Goal: Task Accomplishment & Management: Use online tool/utility

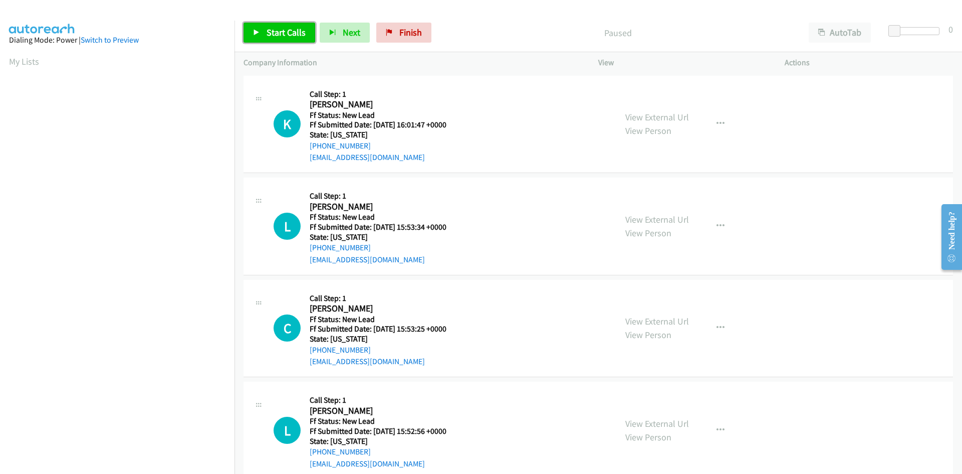
click at [295, 32] on span "Start Calls" at bounding box center [286, 33] width 39 height 12
click at [662, 118] on link "View External Url" at bounding box center [658, 117] width 64 height 12
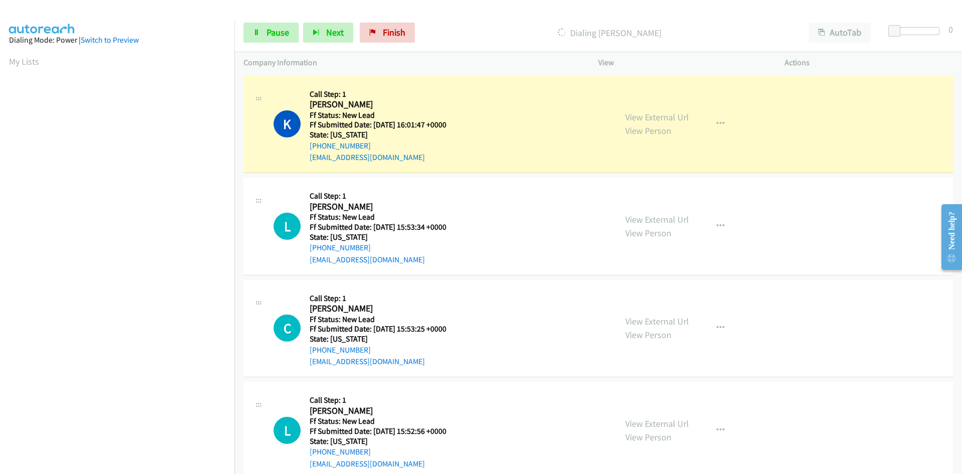
scroll to position [88, 0]
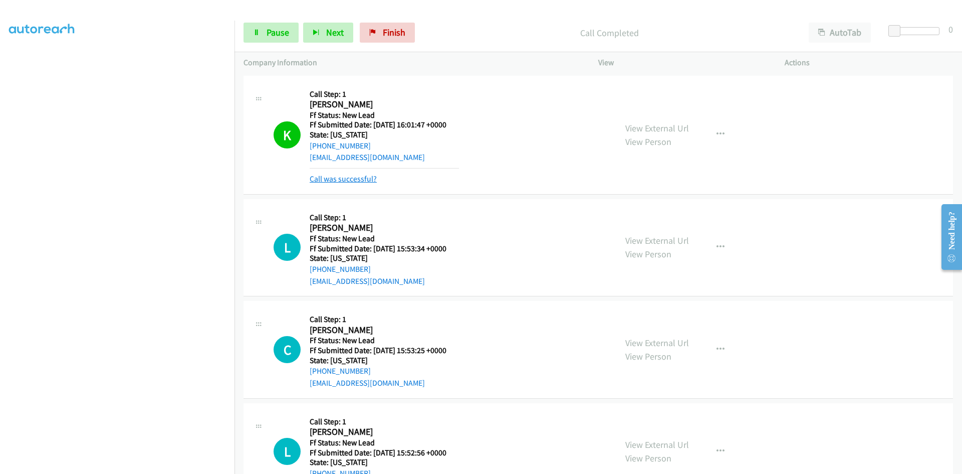
click at [360, 174] on link "Call was successful?" at bounding box center [343, 179] width 67 height 10
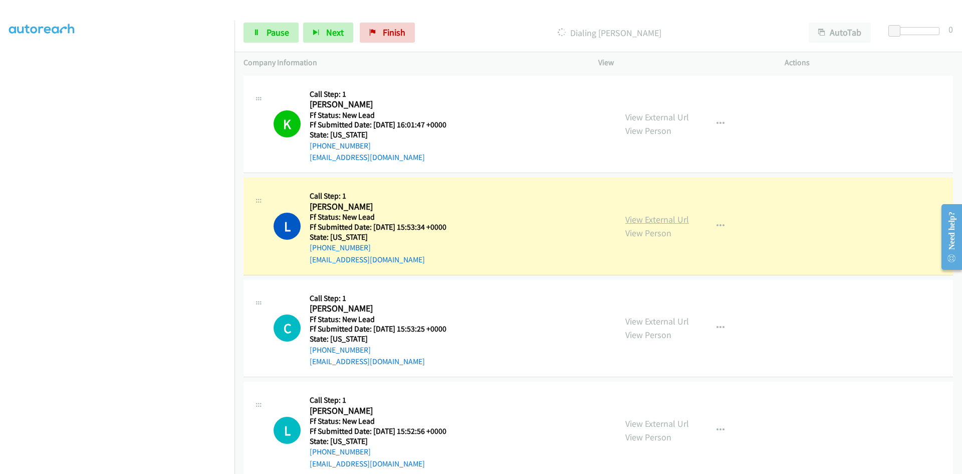
click at [634, 221] on link "View External Url" at bounding box center [658, 220] width 64 height 12
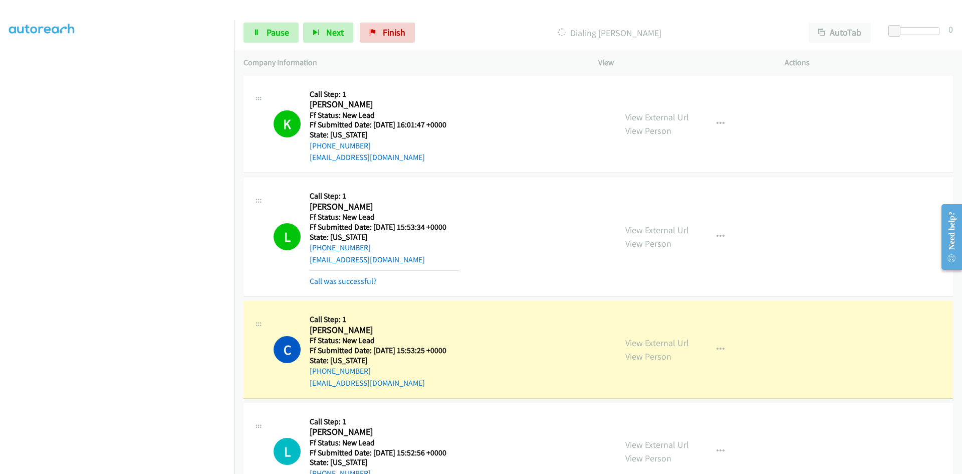
click at [802, 362] on div "View External Url View Person View External Url Email Schedule/Manage Callback …" at bounding box center [714, 349] width 195 height 79
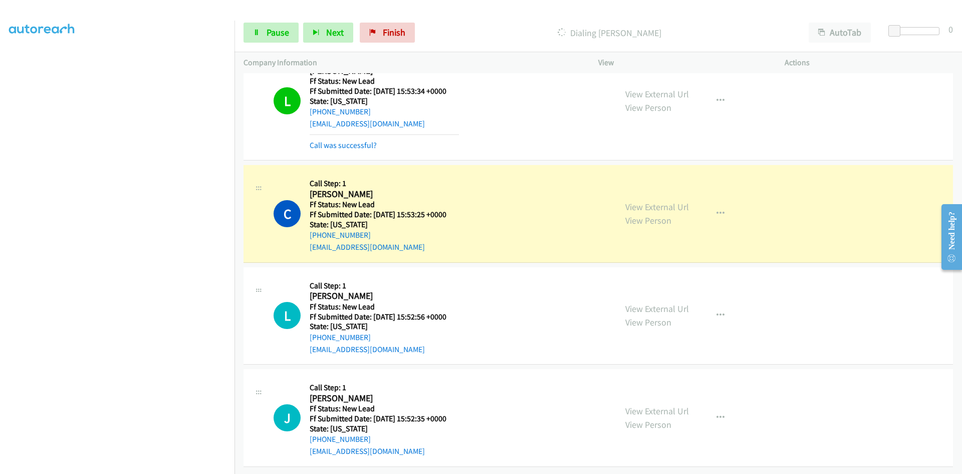
scroll to position [143, 0]
click at [673, 201] on link "View External Url" at bounding box center [658, 207] width 64 height 12
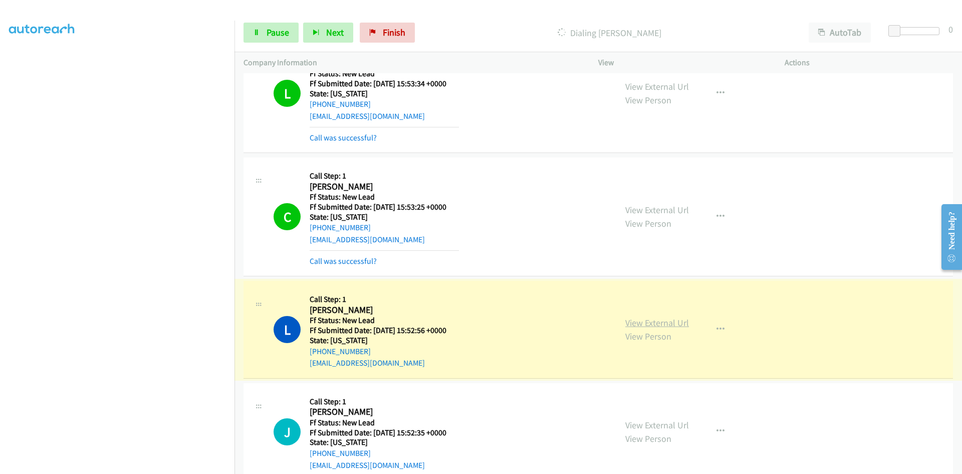
click at [667, 323] on link "View External Url" at bounding box center [658, 323] width 64 height 12
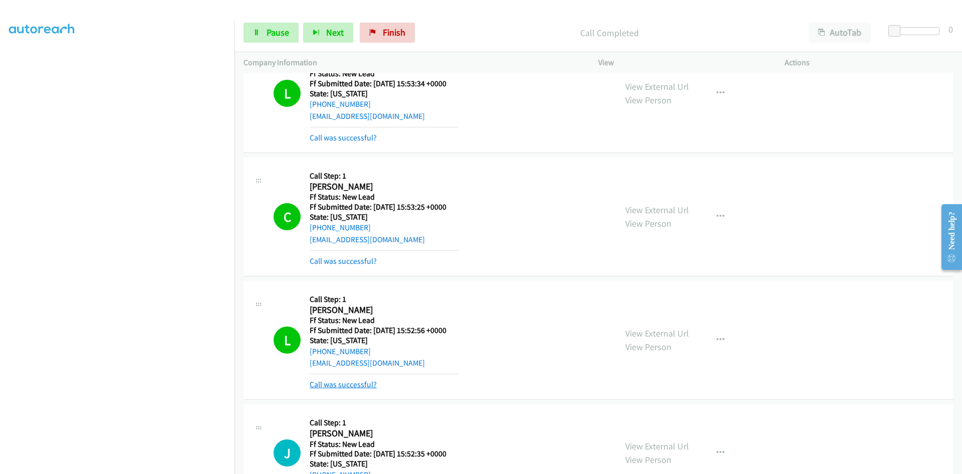
click at [352, 385] on link "Call was successful?" at bounding box center [343, 384] width 67 height 10
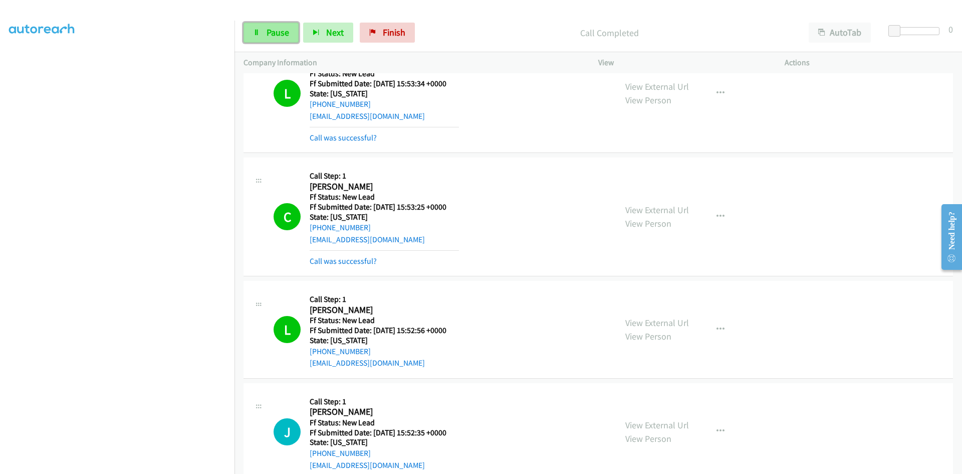
click at [263, 36] on link "Pause" at bounding box center [271, 33] width 55 height 20
click at [352, 139] on link "Call was successful?" at bounding box center [343, 138] width 67 height 10
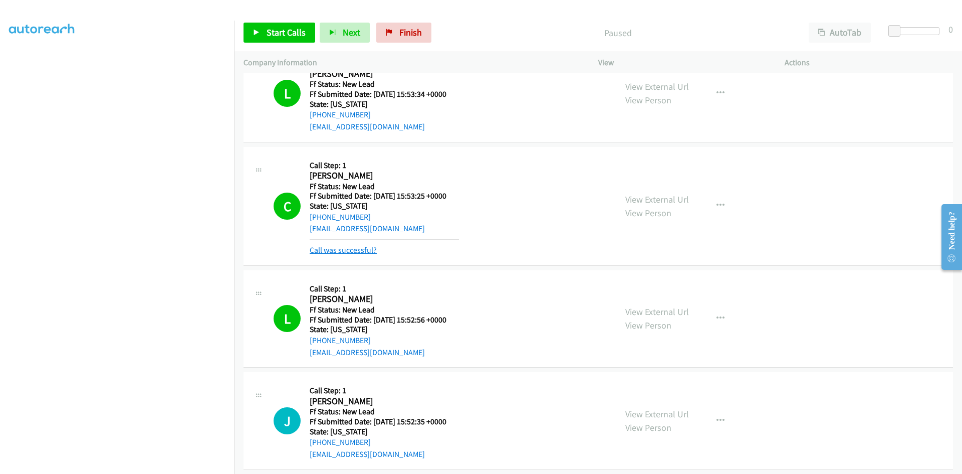
click at [358, 248] on link "Call was successful?" at bounding box center [343, 250] width 67 height 10
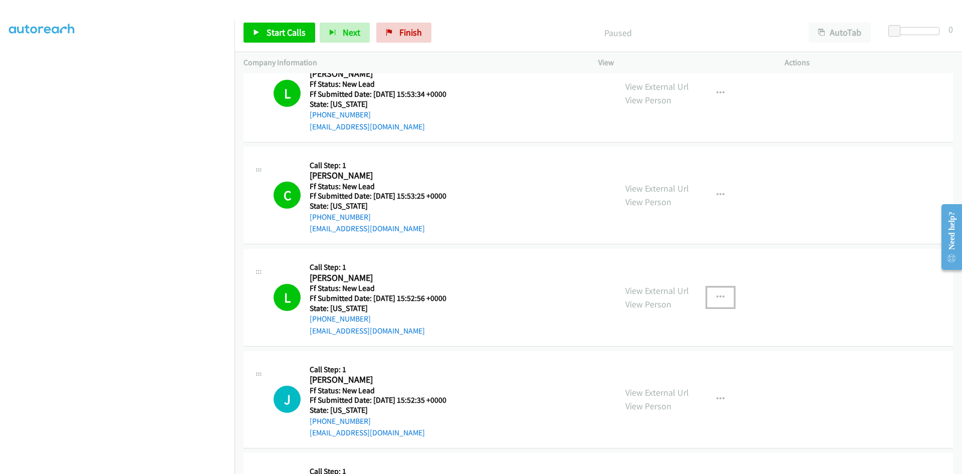
click at [712, 296] on button "button" at bounding box center [720, 297] width 27 height 20
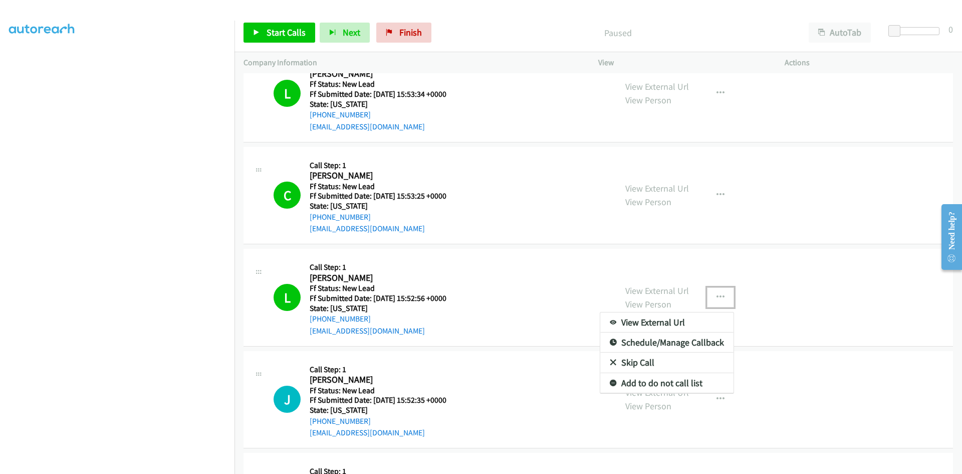
click at [636, 380] on link "Add to do not call list" at bounding box center [667, 383] width 133 height 20
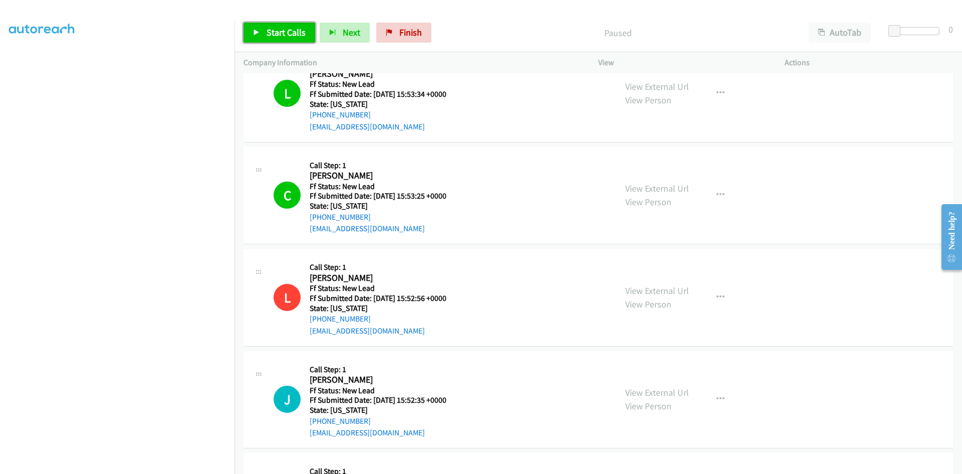
click at [307, 31] on link "Start Calls" at bounding box center [280, 33] width 72 height 20
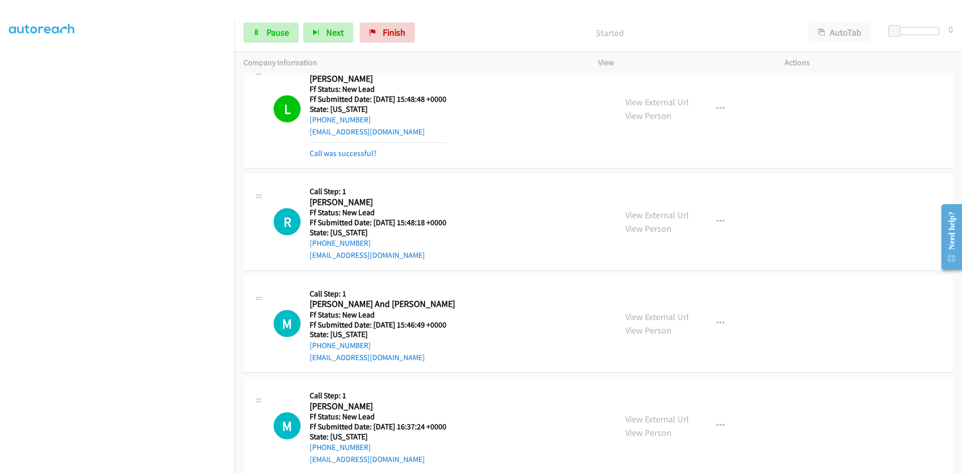
scroll to position [551, 0]
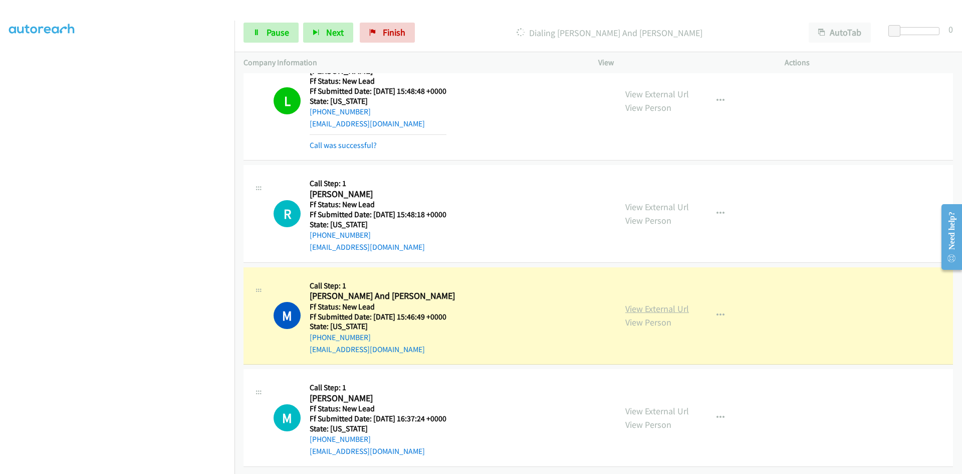
click at [667, 303] on link "View External Url" at bounding box center [658, 309] width 64 height 12
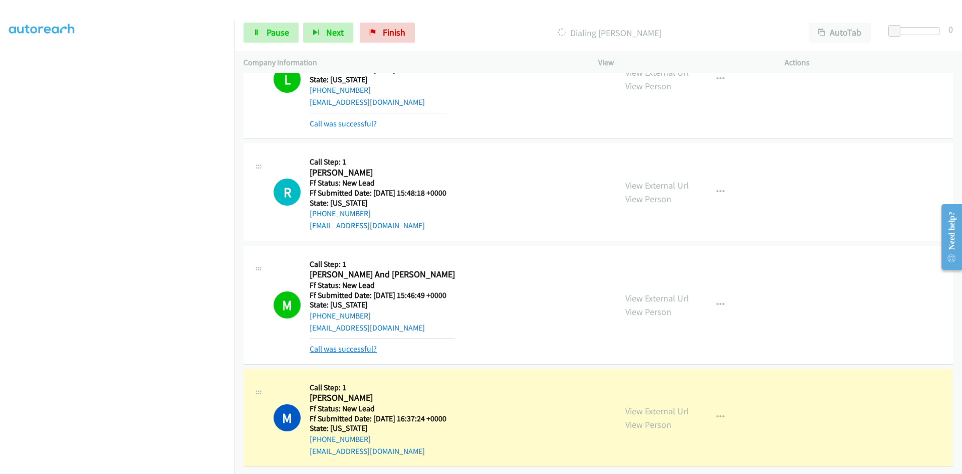
click at [359, 344] on link "Call was successful?" at bounding box center [343, 349] width 67 height 10
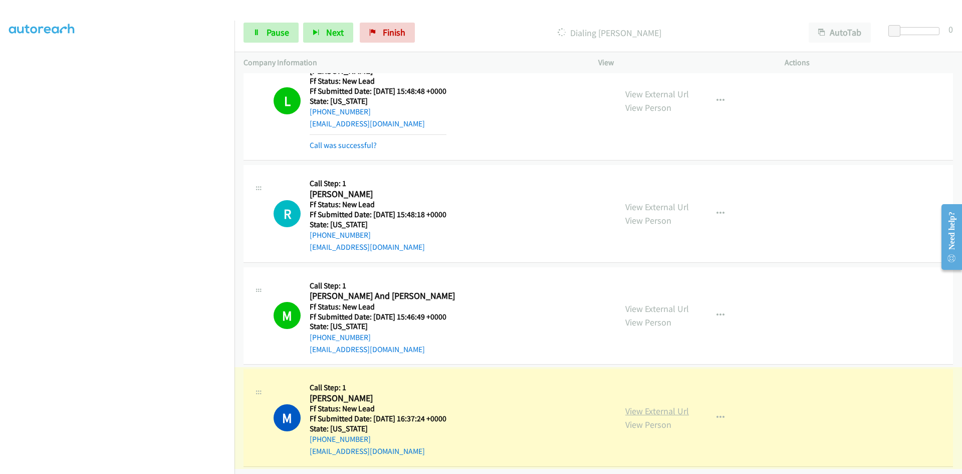
click at [642, 405] on link "View External Url" at bounding box center [658, 411] width 64 height 12
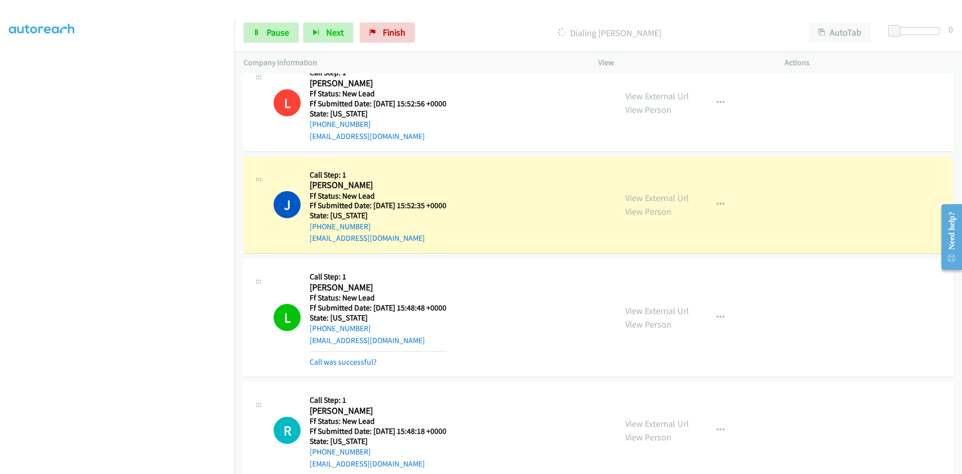
scroll to position [377, 0]
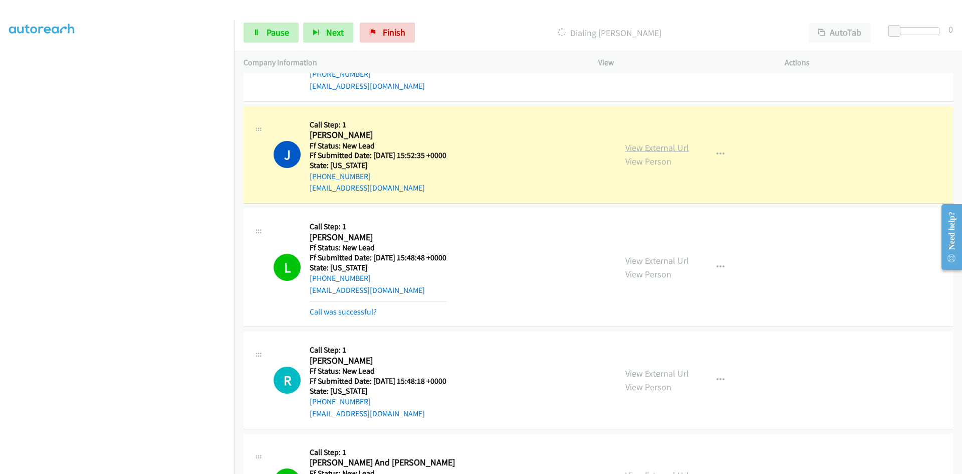
click at [636, 147] on link "View External Url" at bounding box center [658, 148] width 64 height 12
click at [251, 36] on link "Pause" at bounding box center [271, 33] width 55 height 20
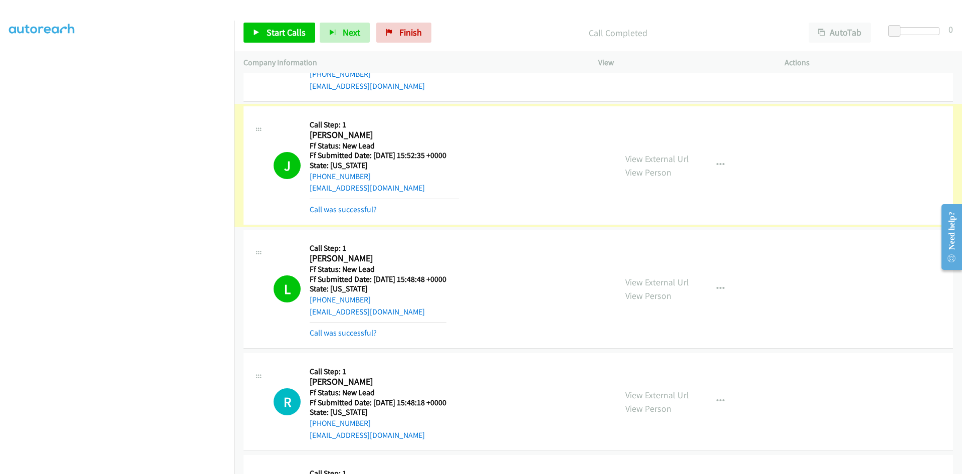
click at [353, 211] on link "Call was successful?" at bounding box center [343, 210] width 67 height 10
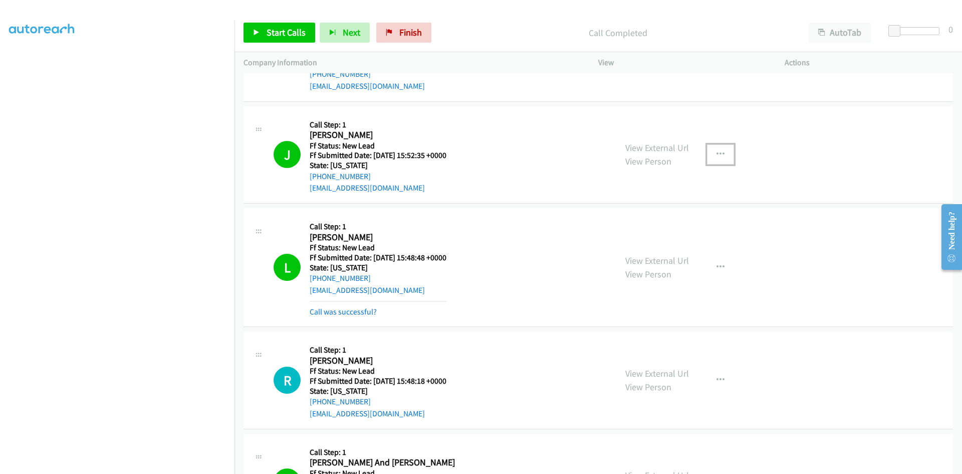
click at [717, 153] on icon "button" at bounding box center [721, 154] width 8 height 8
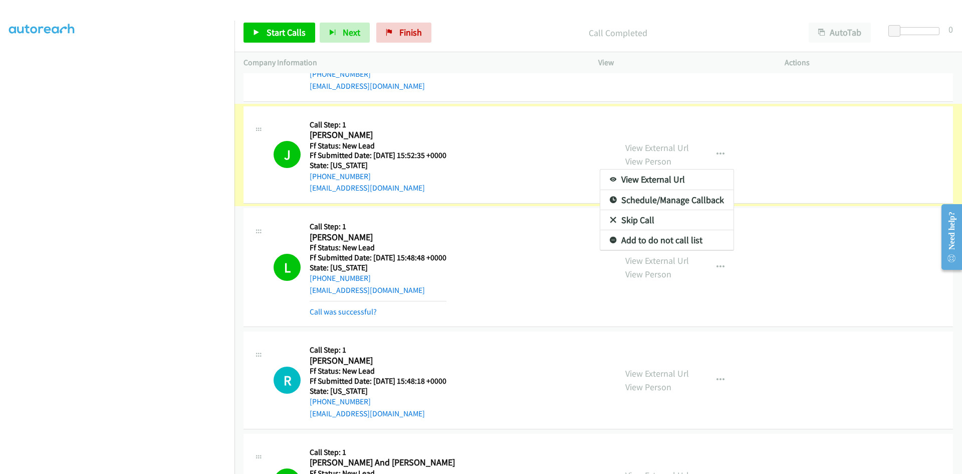
click at [640, 242] on link "Add to do not call list" at bounding box center [667, 240] width 133 height 20
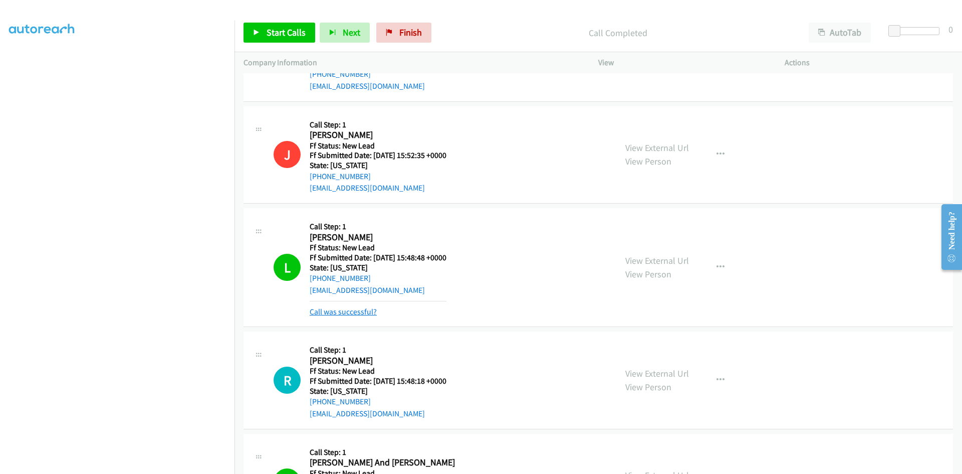
click at [359, 312] on link "Call was successful?" at bounding box center [343, 312] width 67 height 10
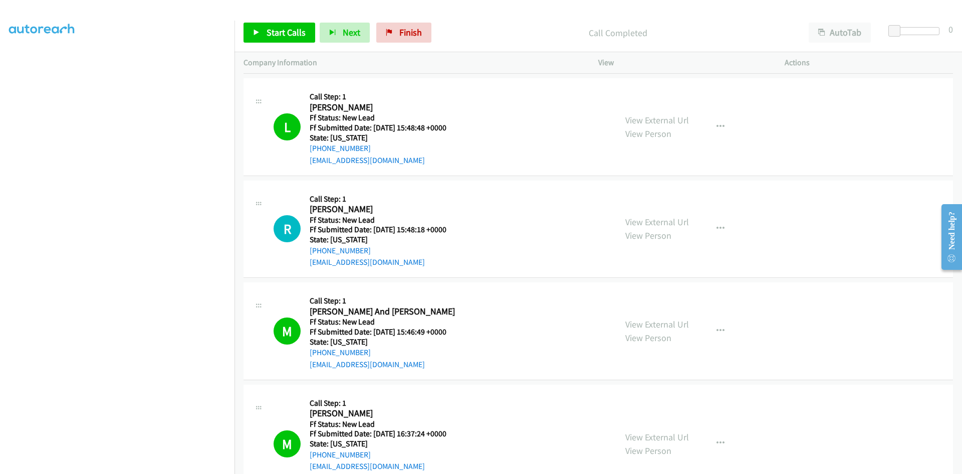
scroll to position [507, 0]
click at [671, 226] on link "View External Url" at bounding box center [658, 223] width 64 height 12
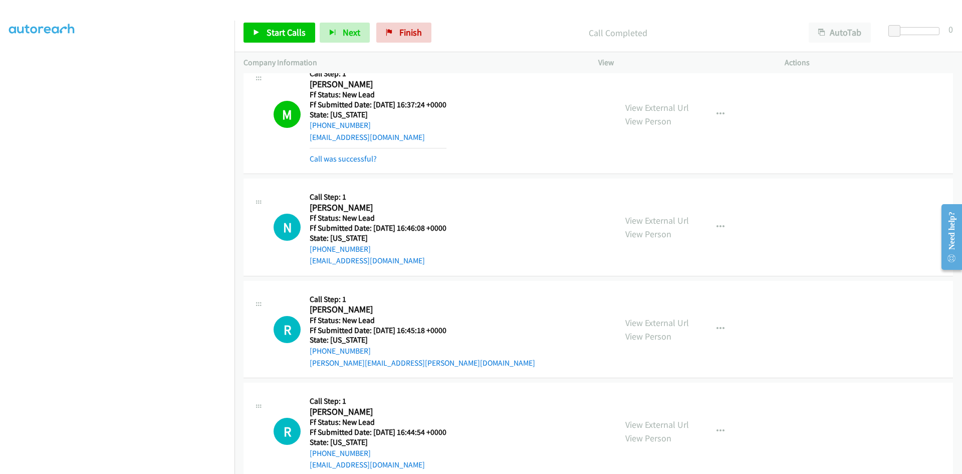
scroll to position [707, 0]
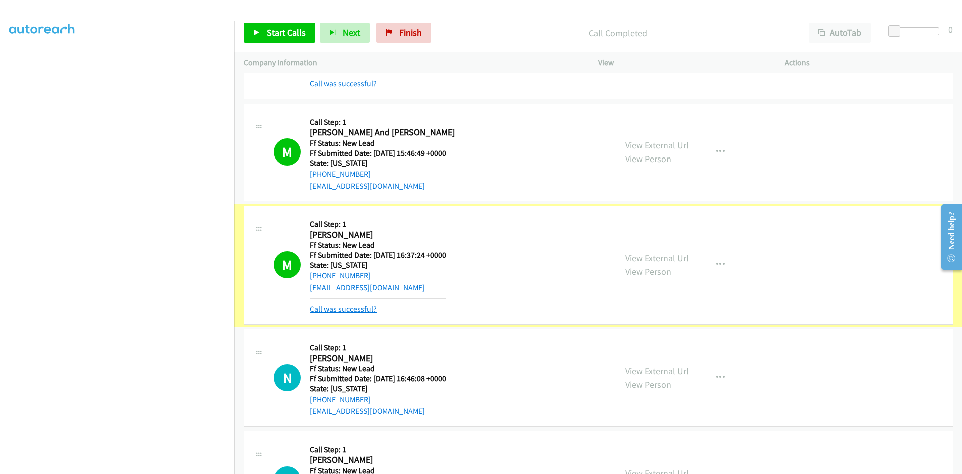
click at [339, 310] on link "Call was successful?" at bounding box center [343, 309] width 67 height 10
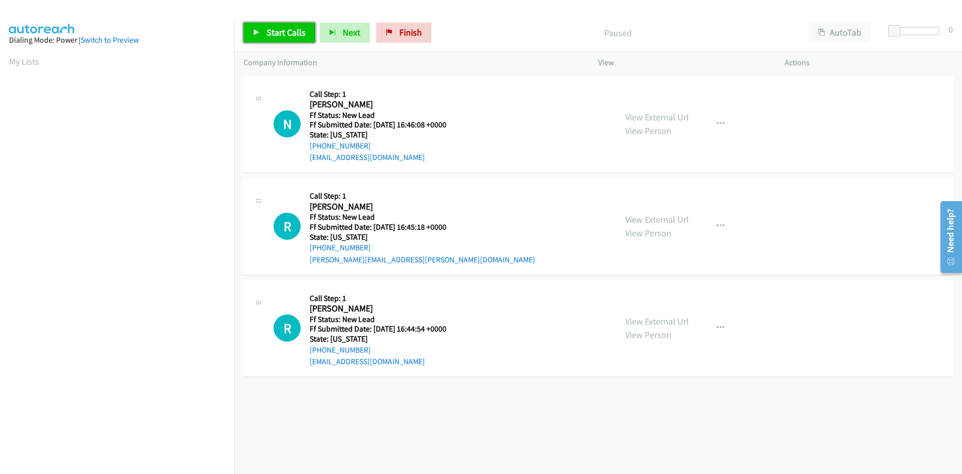
click at [277, 32] on span "Start Calls" at bounding box center [286, 33] width 39 height 12
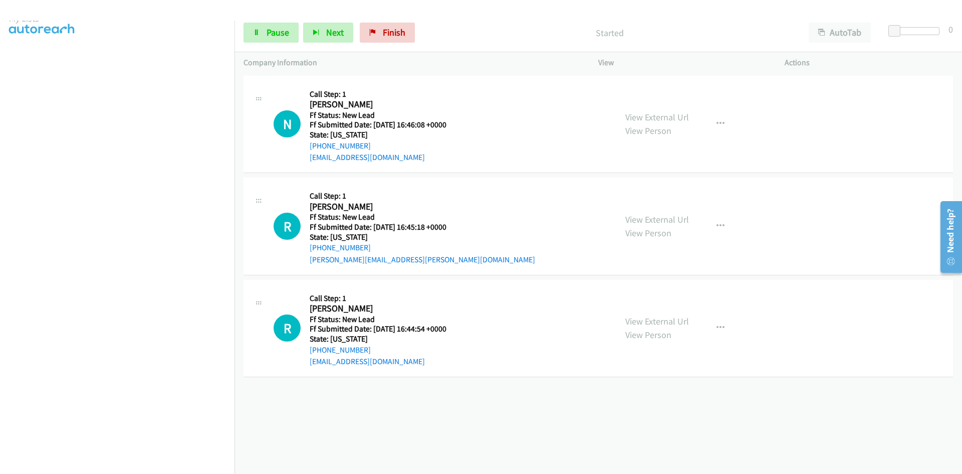
scroll to position [88, 0]
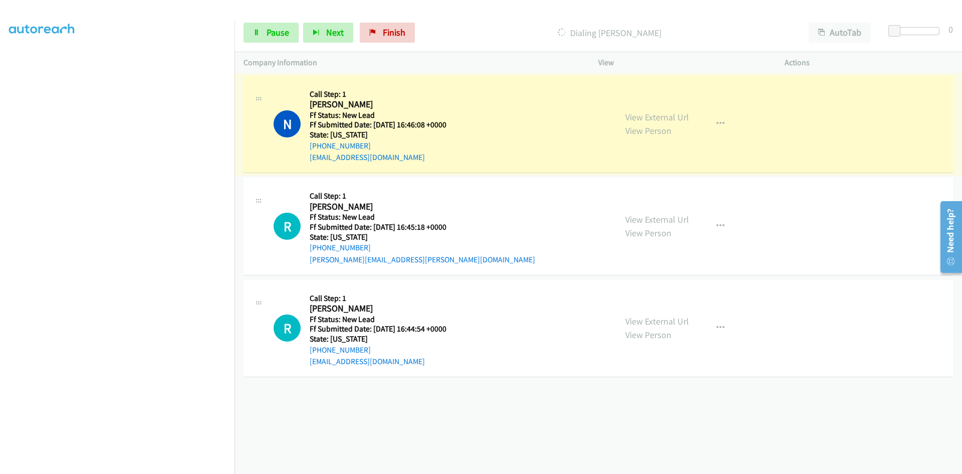
click at [654, 118] on link "View External Url" at bounding box center [658, 117] width 64 height 12
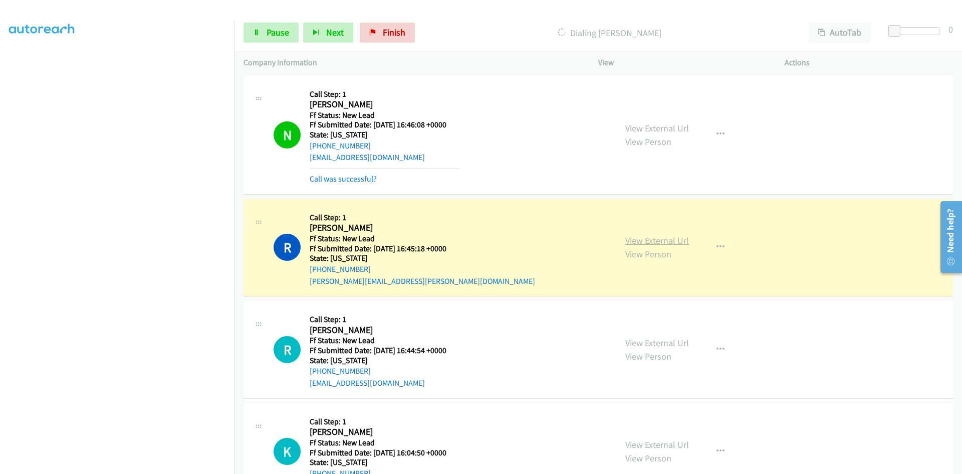
click at [662, 241] on link "View External Url" at bounding box center [658, 241] width 64 height 12
click at [356, 178] on link "Call was successful?" at bounding box center [343, 179] width 67 height 10
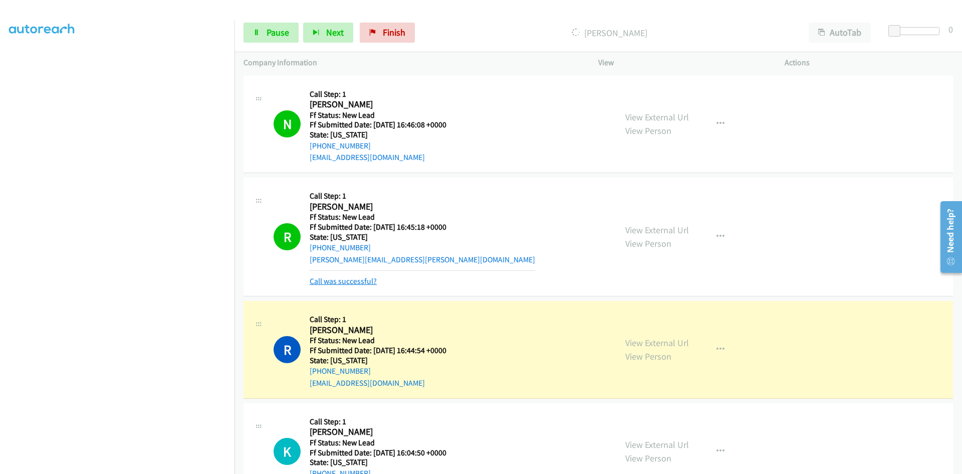
click at [361, 278] on link "Call was successful?" at bounding box center [343, 281] width 67 height 10
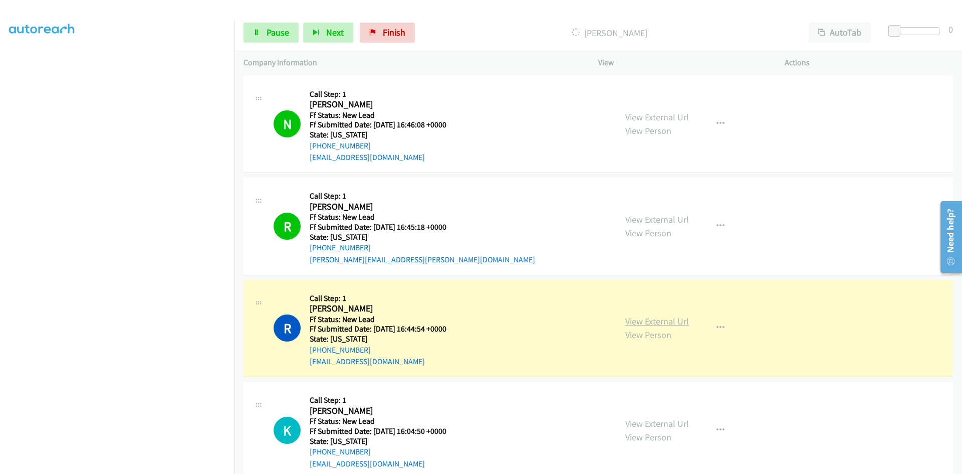
click at [674, 320] on link "View External Url" at bounding box center [658, 321] width 64 height 12
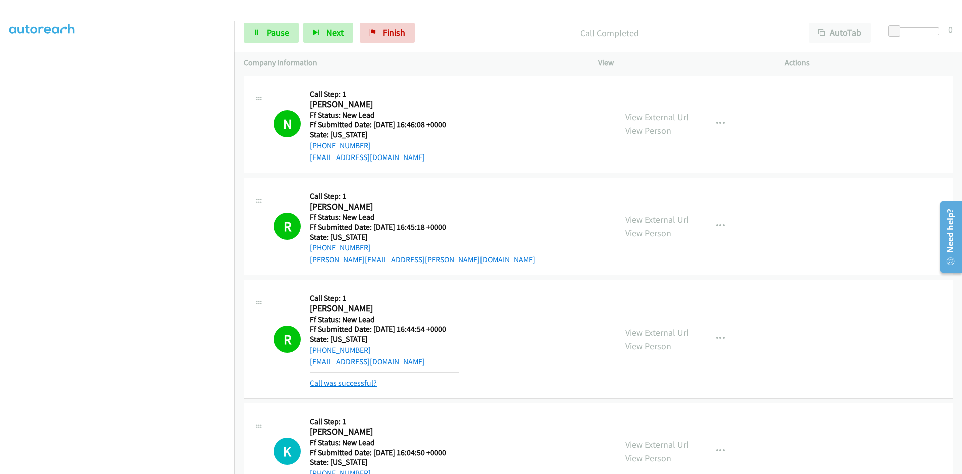
click at [342, 381] on link "Call was successful?" at bounding box center [343, 383] width 67 height 10
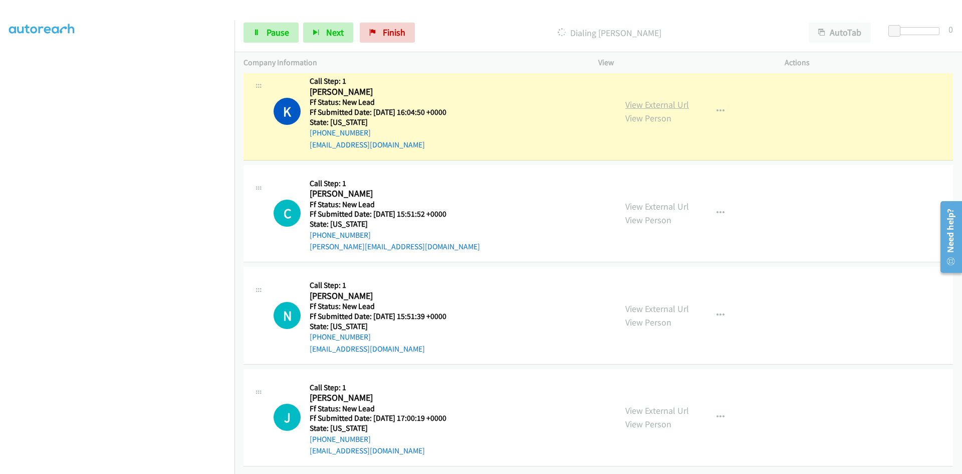
scroll to position [326, 0]
click at [677, 99] on link "View External Url" at bounding box center [658, 105] width 64 height 12
click at [281, 33] on span "Pause" at bounding box center [278, 33] width 23 height 12
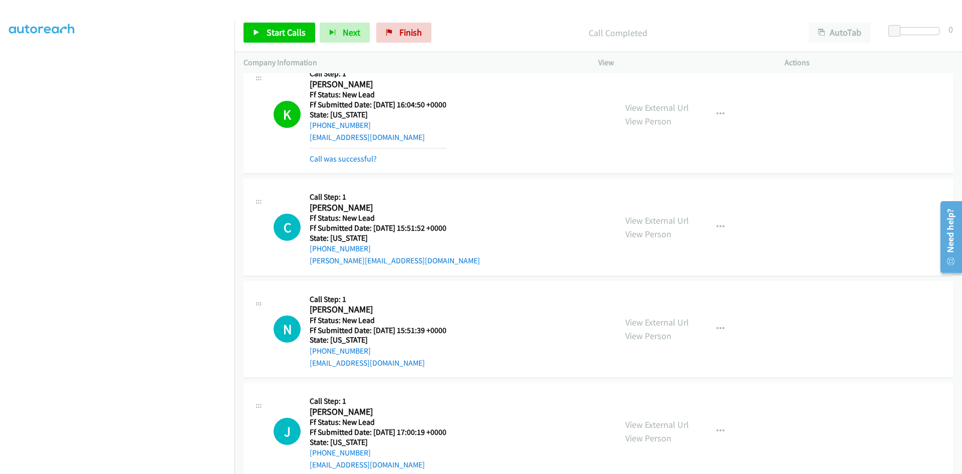
scroll to position [347, 0]
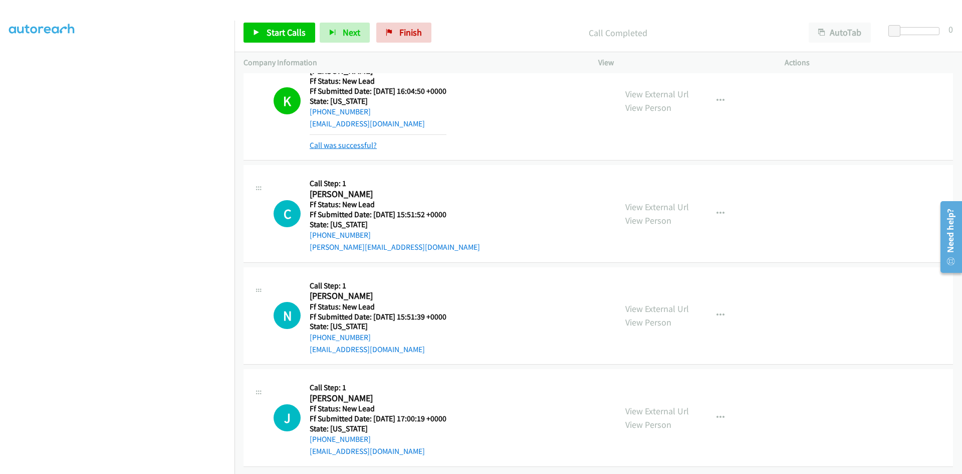
click at [349, 140] on link "Call was successful?" at bounding box center [343, 145] width 67 height 10
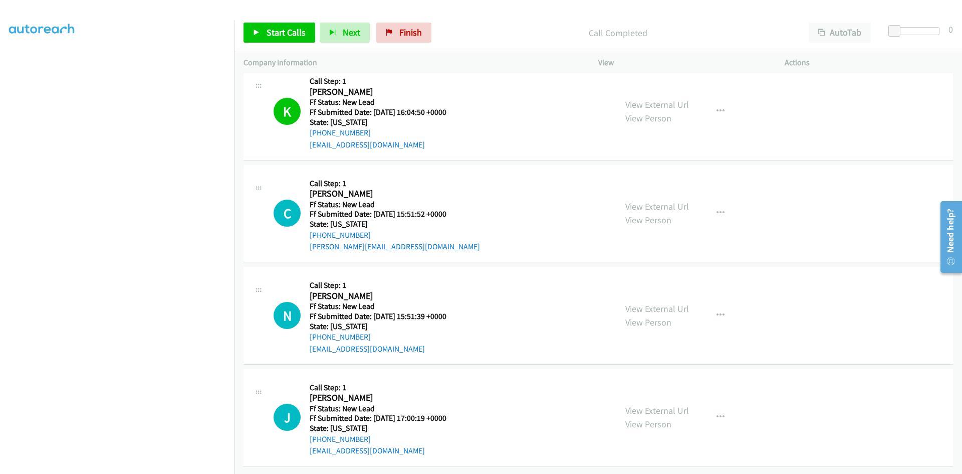
scroll to position [326, 0]
click at [717, 107] on icon "button" at bounding box center [721, 111] width 8 height 8
click at [657, 187] on link "Add to do not call list" at bounding box center [667, 197] width 133 height 20
click at [266, 29] on link "Start Calls" at bounding box center [280, 33] width 72 height 20
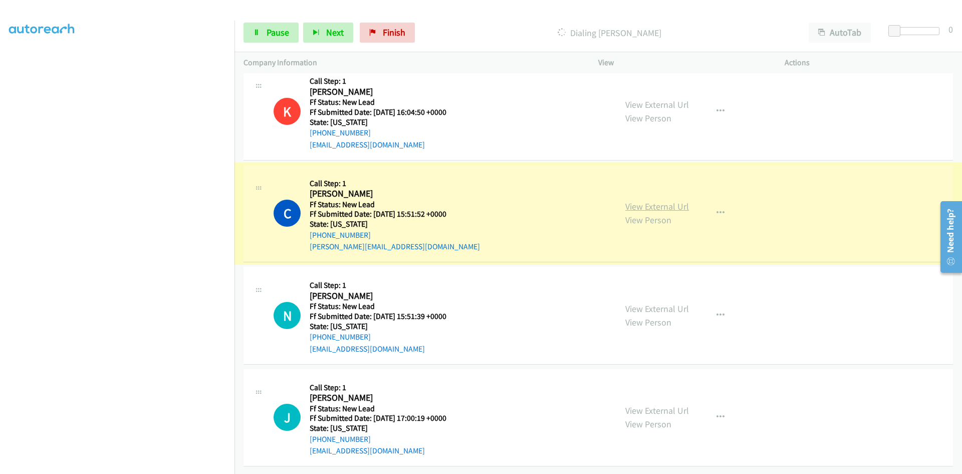
click at [661, 201] on link "View External Url" at bounding box center [658, 207] width 64 height 12
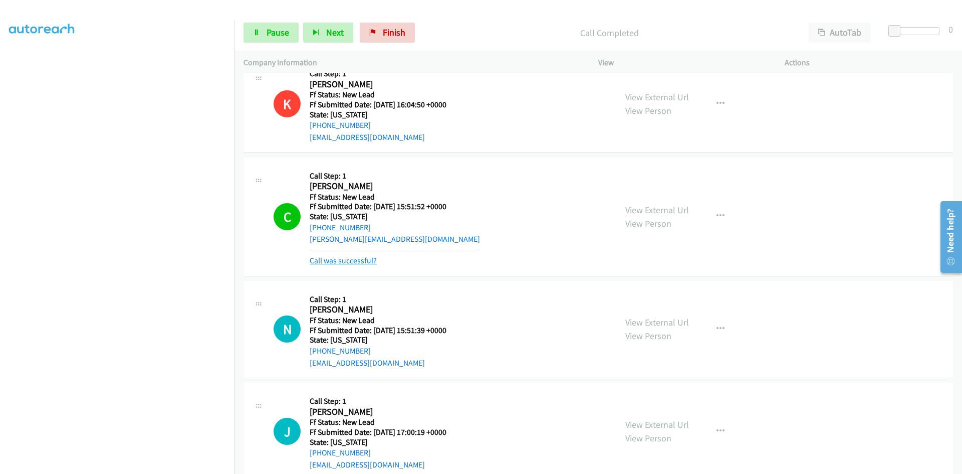
click at [342, 260] on link "Call was successful?" at bounding box center [343, 261] width 67 height 10
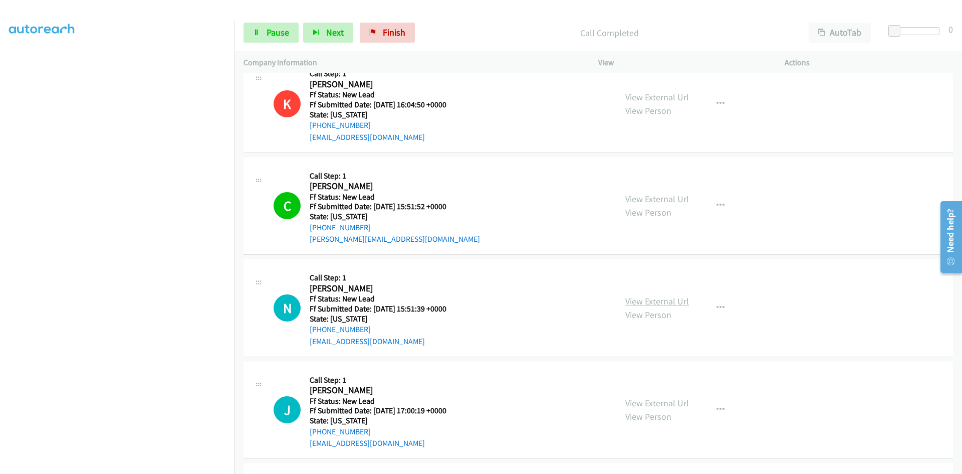
click at [669, 303] on link "View External Url" at bounding box center [658, 301] width 64 height 12
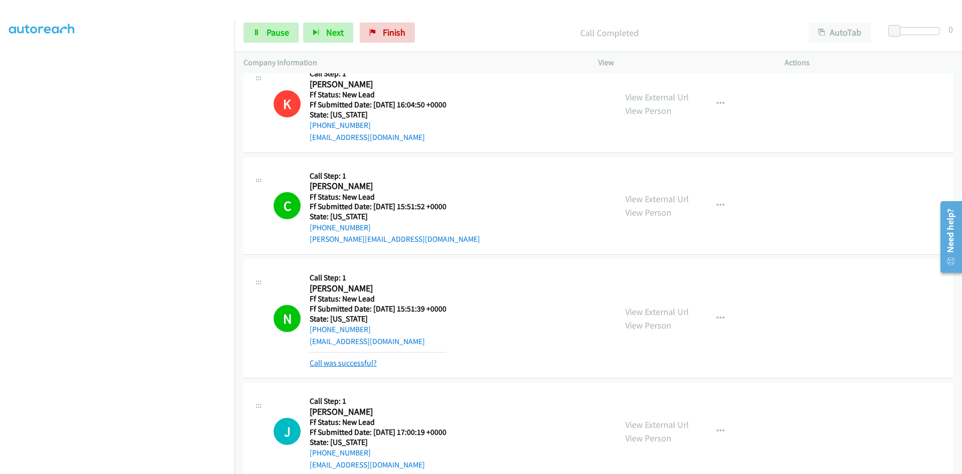
click at [355, 360] on link "Call was successful?" at bounding box center [343, 363] width 67 height 10
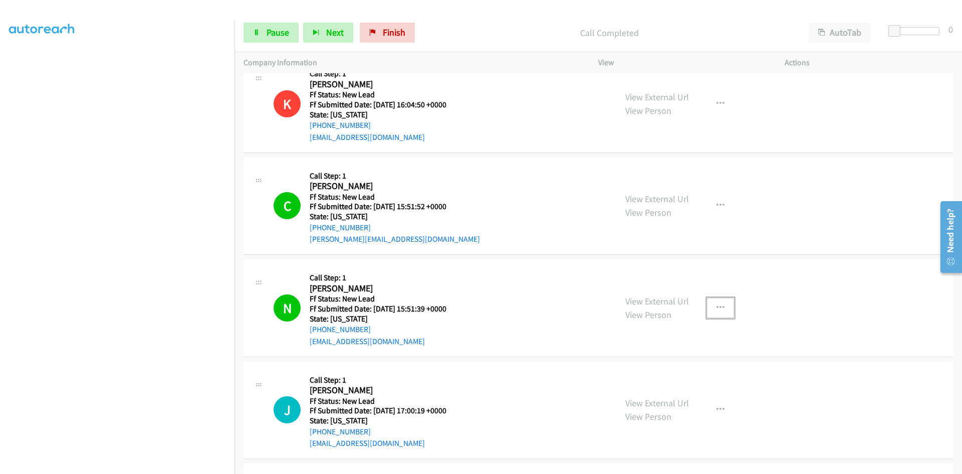
click at [719, 304] on icon "button" at bounding box center [721, 308] width 8 height 8
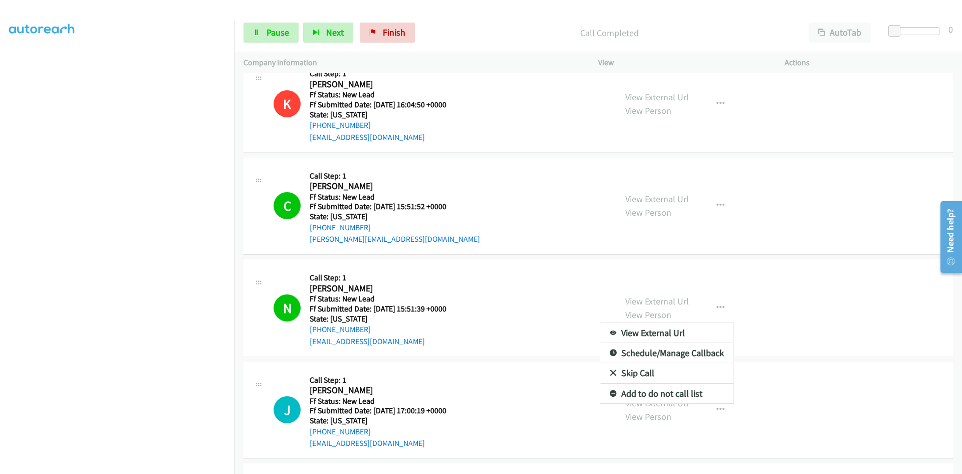
click at [648, 395] on link "Add to do not call list" at bounding box center [667, 393] width 133 height 20
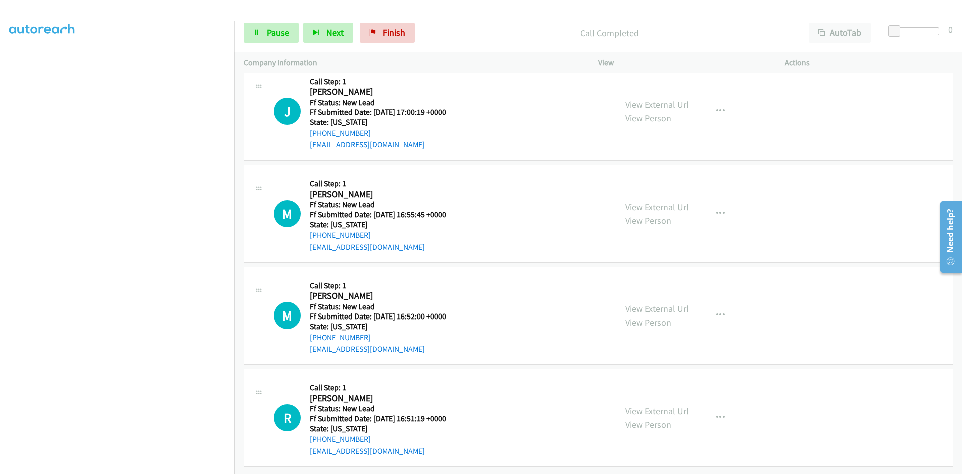
scroll to position [632, 0]
click at [388, 21] on div "Start Calls Pause Next Finish Call Completed AutoTab AutoTab 0" at bounding box center [599, 33] width 728 height 39
click at [386, 34] on span "Finish" at bounding box center [394, 33] width 23 height 12
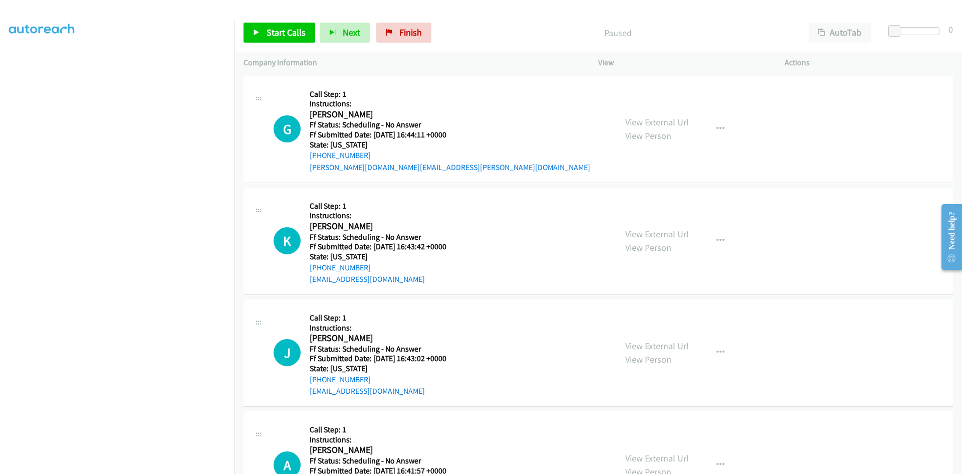
scroll to position [88, 0]
click at [274, 35] on span "Start Calls" at bounding box center [286, 33] width 39 height 12
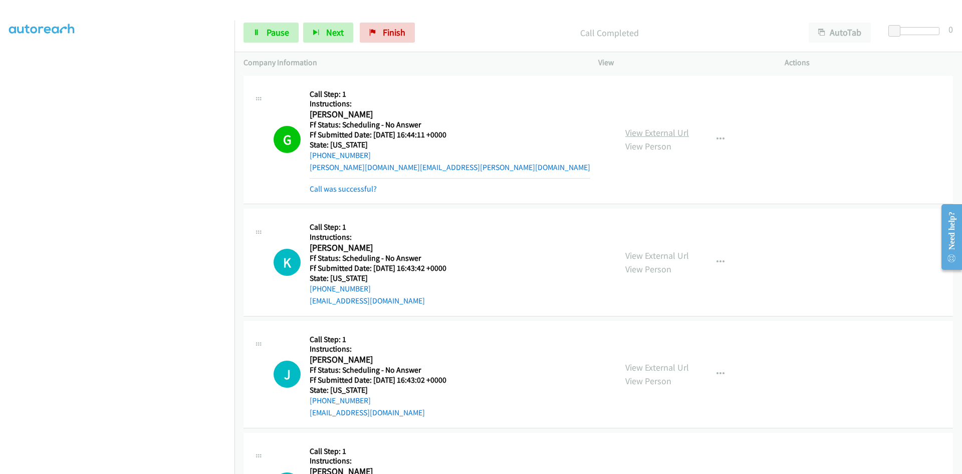
click at [674, 124] on div "View External Url View Person View External Url Email Schedule/Manage Callback …" at bounding box center [714, 140] width 195 height 110
click at [675, 129] on link "View External Url" at bounding box center [658, 133] width 64 height 12
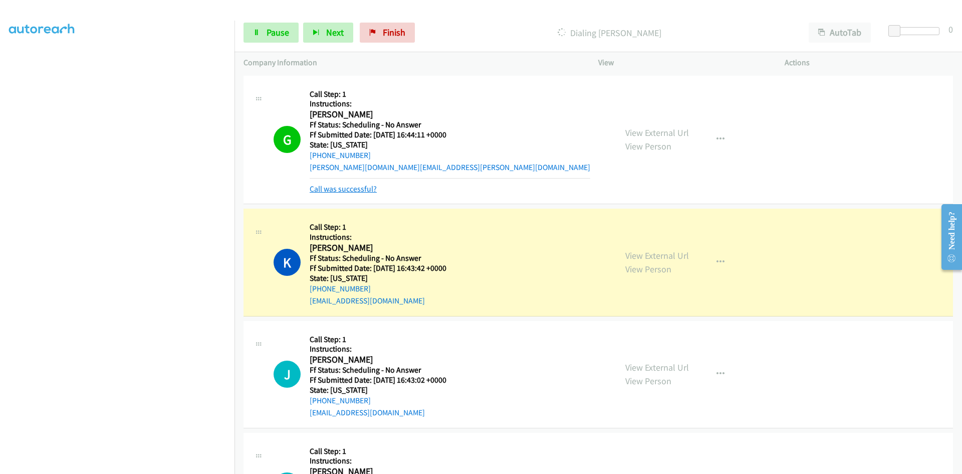
click at [322, 186] on link "Call was successful?" at bounding box center [343, 189] width 67 height 10
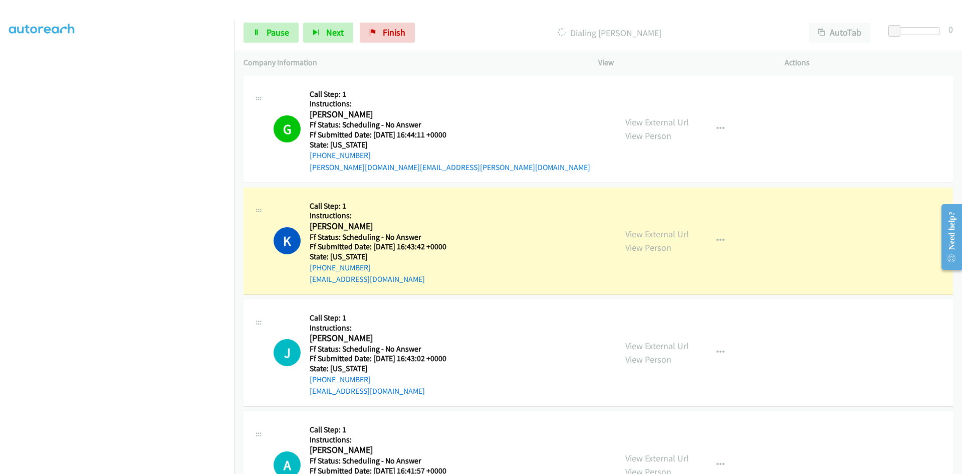
click at [648, 234] on link "View External Url" at bounding box center [658, 234] width 64 height 12
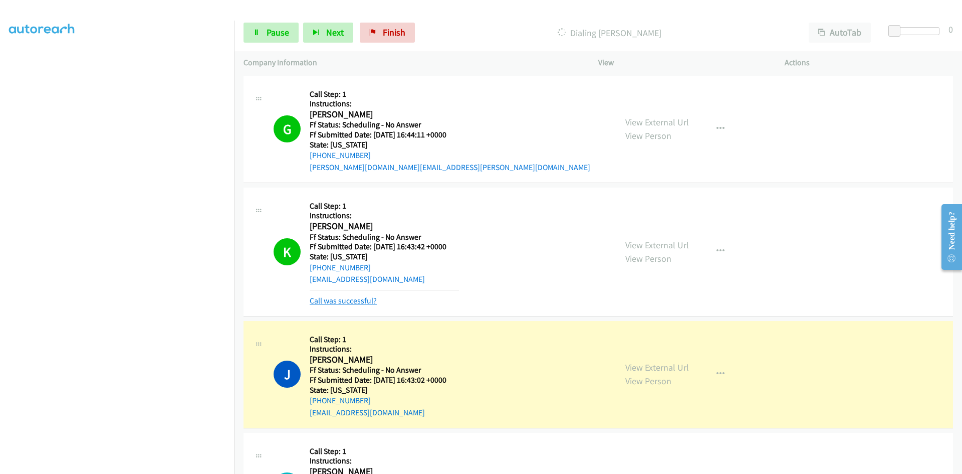
click at [350, 300] on link "Call was successful?" at bounding box center [343, 301] width 67 height 10
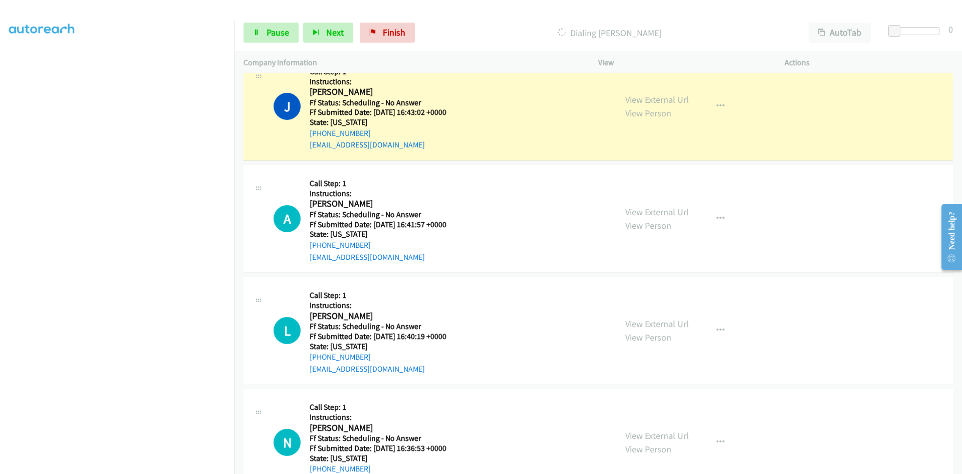
scroll to position [251, 0]
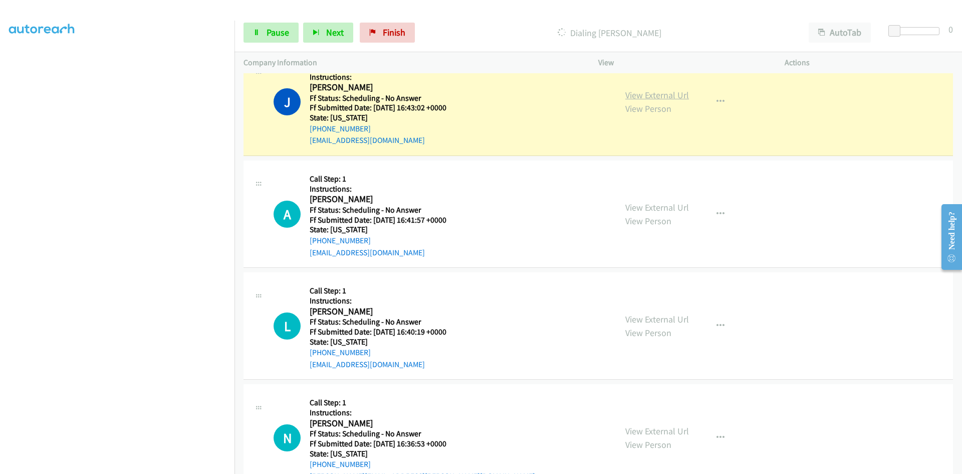
click at [639, 93] on link "View External Url" at bounding box center [658, 95] width 64 height 12
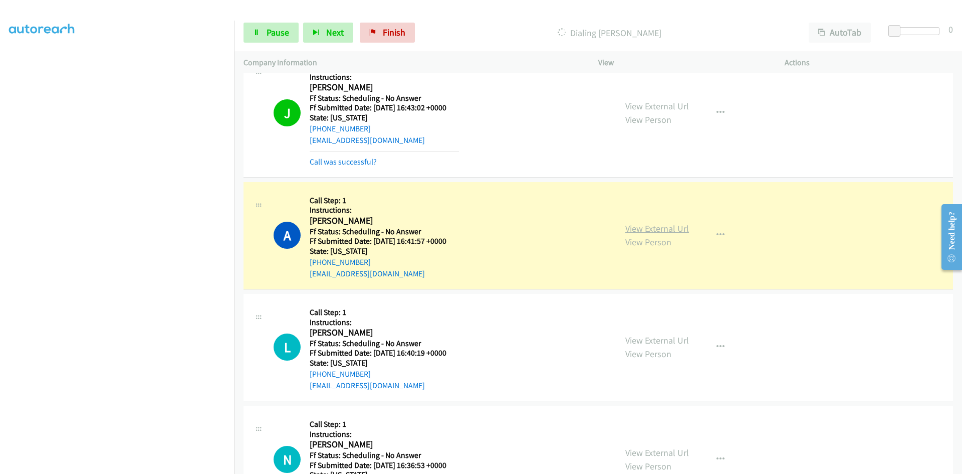
click at [643, 226] on link "View External Url" at bounding box center [658, 229] width 64 height 12
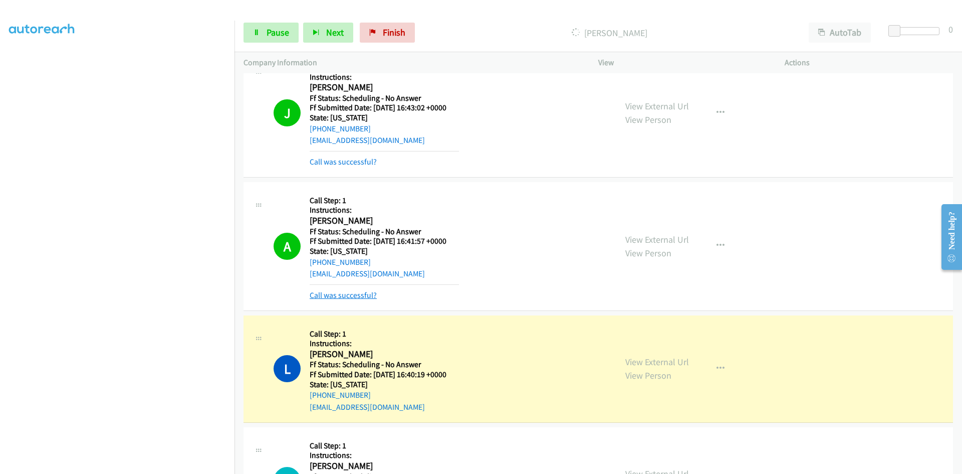
click at [365, 295] on link "Call was successful?" at bounding box center [343, 295] width 67 height 10
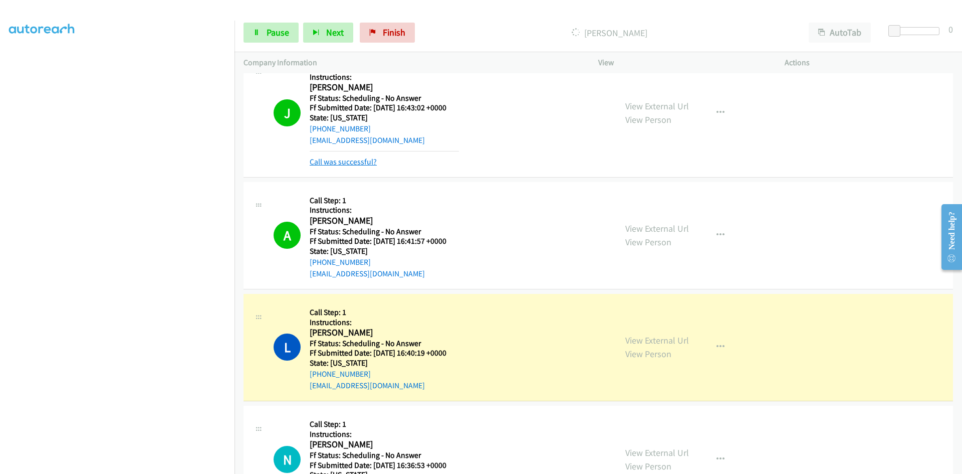
click at [356, 162] on link "Call was successful?" at bounding box center [343, 162] width 67 height 10
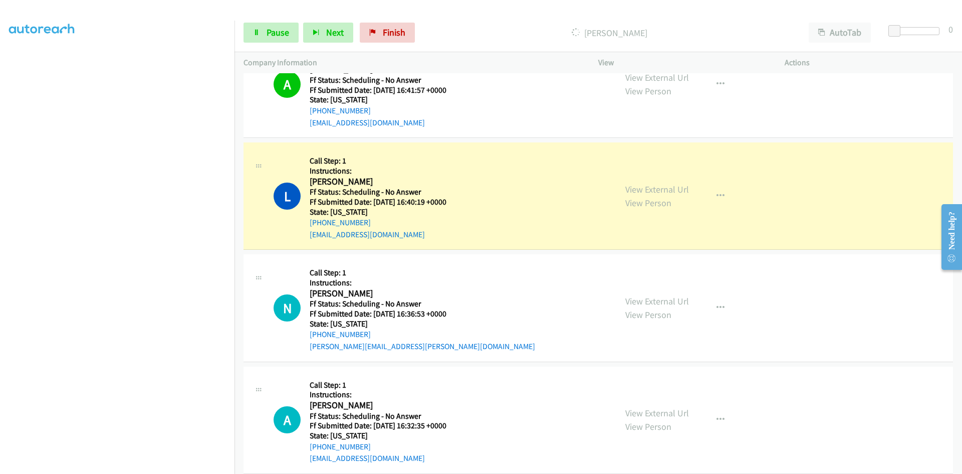
scroll to position [401, 0]
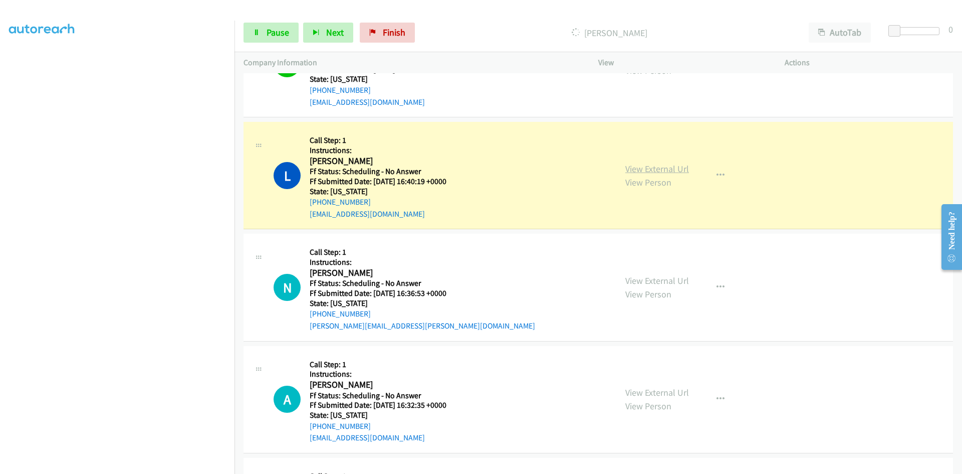
click at [657, 169] on link "View External Url" at bounding box center [658, 169] width 64 height 12
click at [287, 35] on span "Pause" at bounding box center [278, 33] width 23 height 12
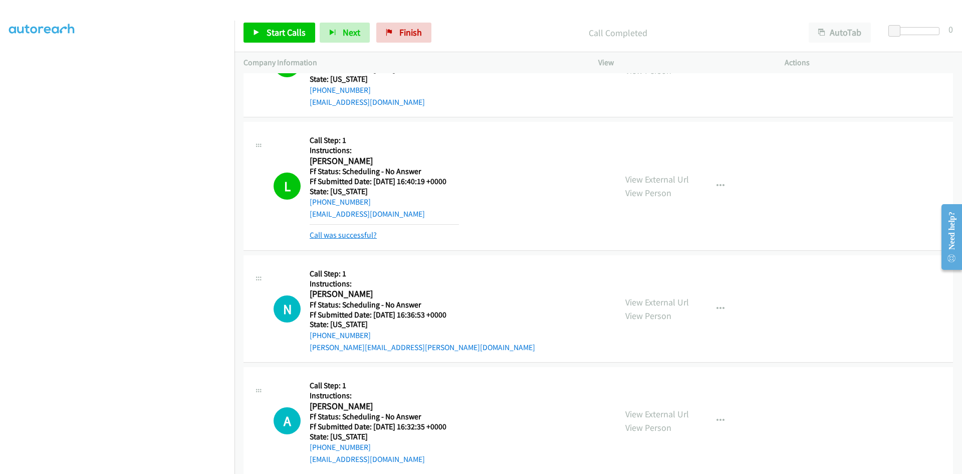
click at [364, 236] on link "Call was successful?" at bounding box center [343, 235] width 67 height 10
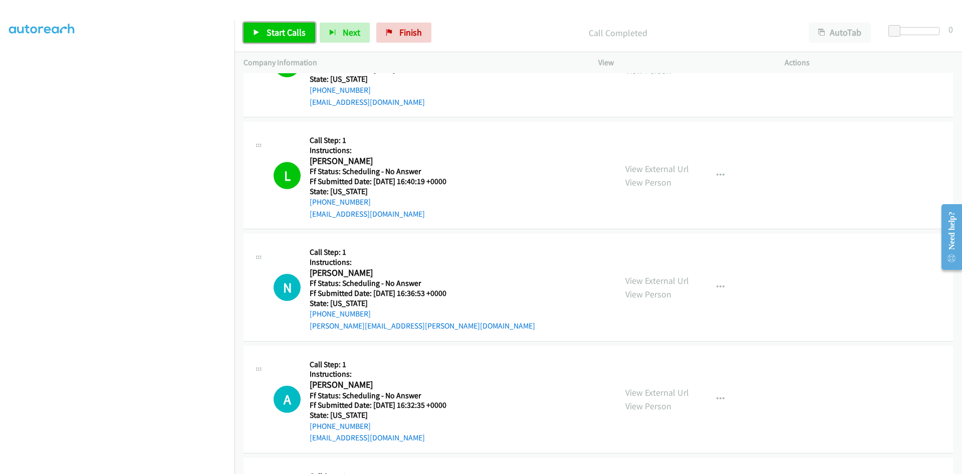
click at [299, 31] on span "Start Calls" at bounding box center [286, 33] width 39 height 12
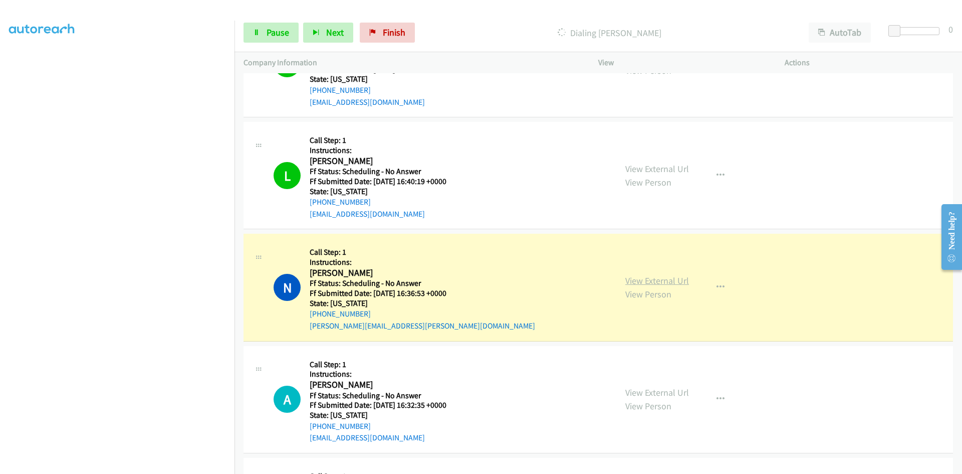
click at [676, 283] on link "View External Url" at bounding box center [658, 281] width 64 height 12
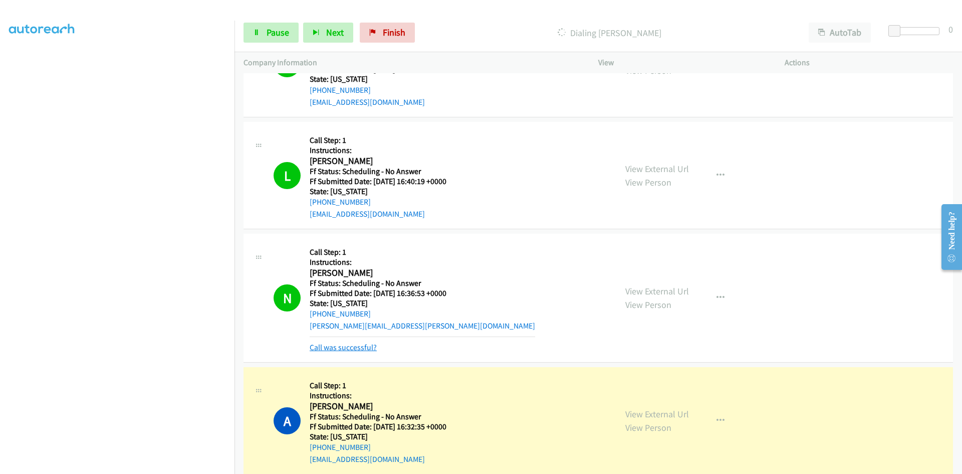
click at [360, 345] on link "Call was successful?" at bounding box center [343, 347] width 67 height 10
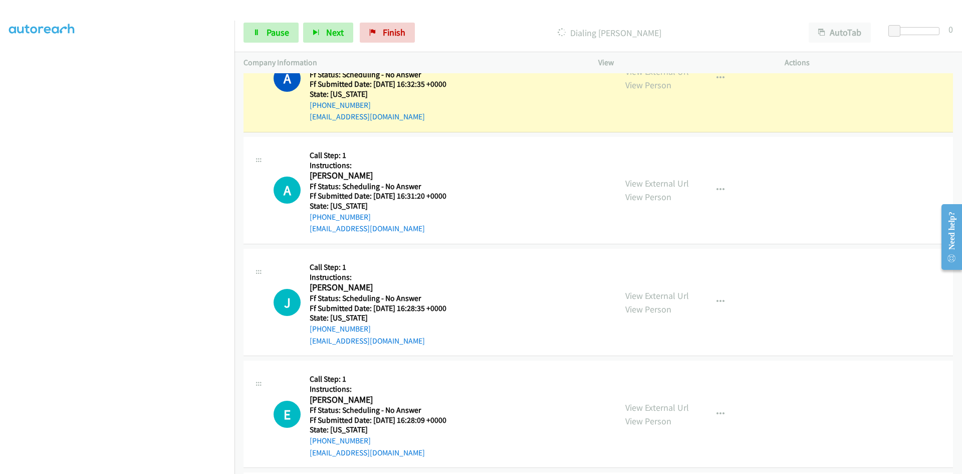
scroll to position [702, 0]
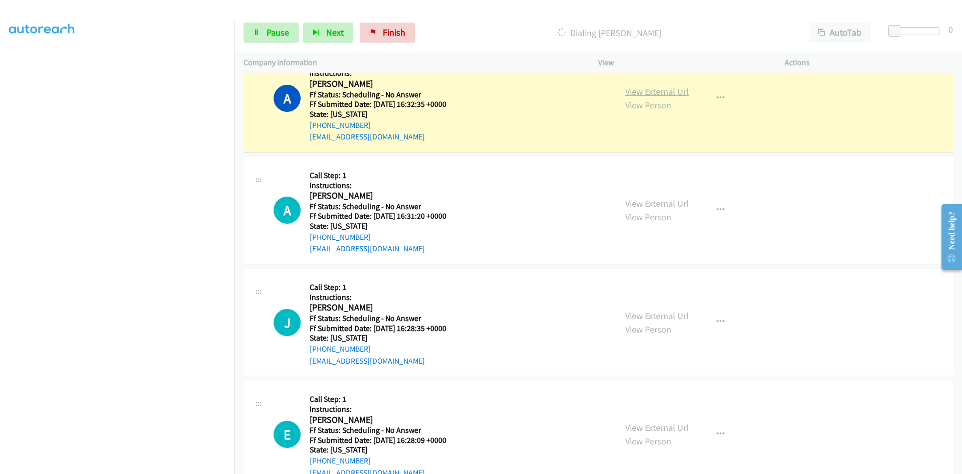
click at [682, 93] on link "View External Url" at bounding box center [658, 92] width 64 height 12
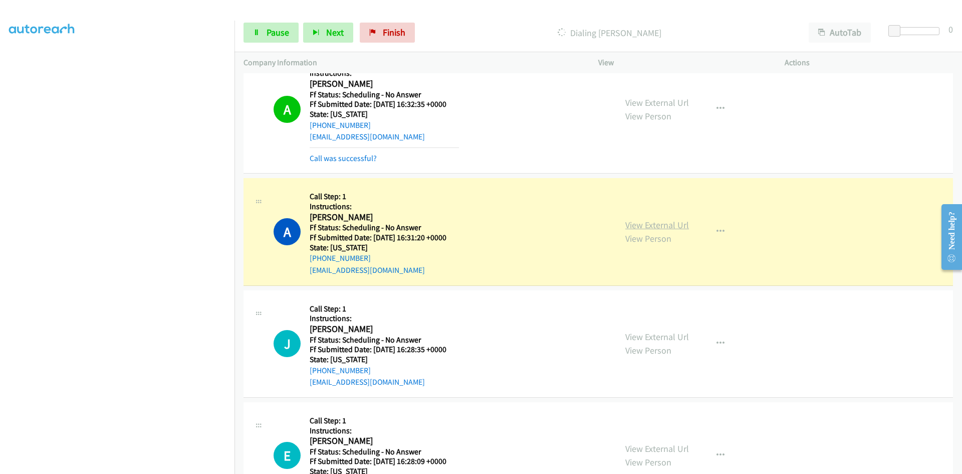
click at [678, 220] on link "View External Url" at bounding box center [658, 225] width 64 height 12
click at [268, 30] on span "Pause" at bounding box center [278, 33] width 23 height 12
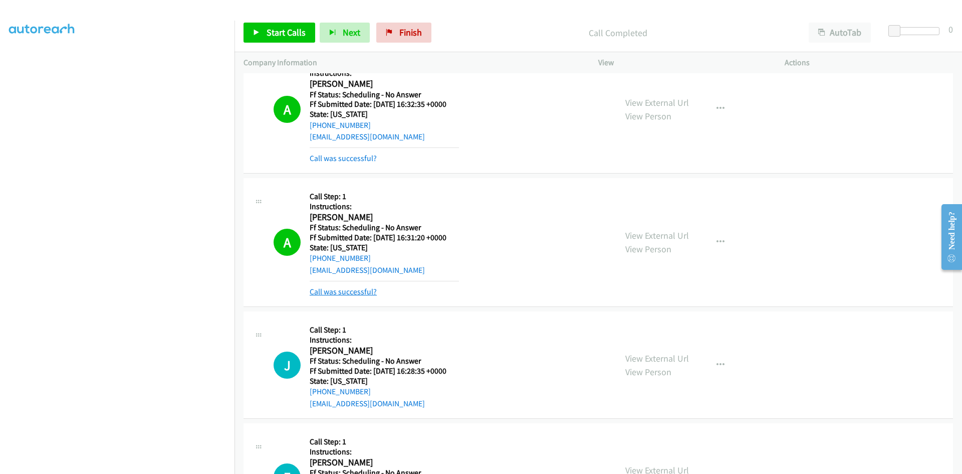
click at [351, 291] on link "Call was successful?" at bounding box center [343, 292] width 67 height 10
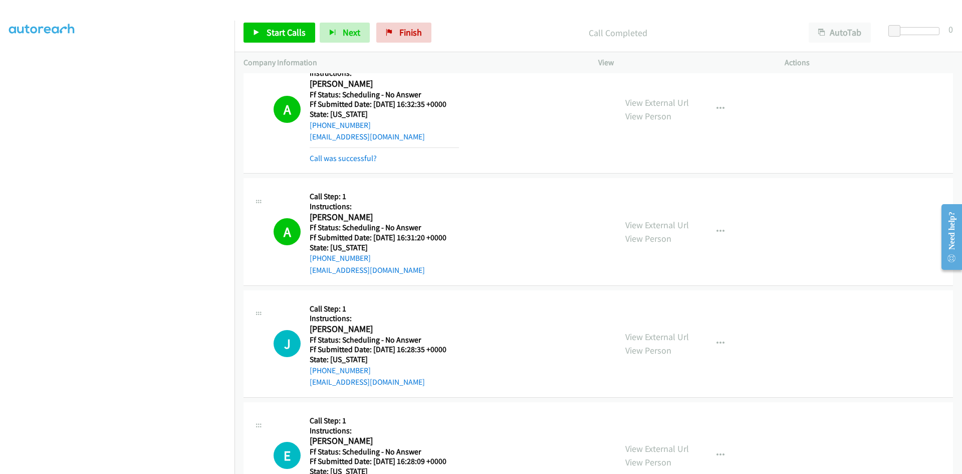
click at [275, 19] on div "Start Calls Pause Next Finish Call Completed AutoTab AutoTab 0" at bounding box center [599, 33] width 728 height 39
click at [272, 35] on span "Start Calls" at bounding box center [286, 33] width 39 height 12
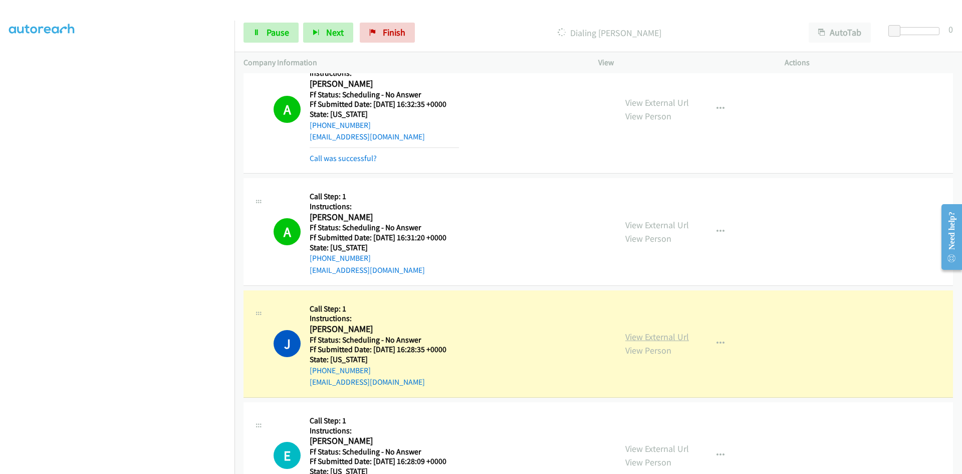
click at [669, 339] on link "View External Url" at bounding box center [658, 337] width 64 height 12
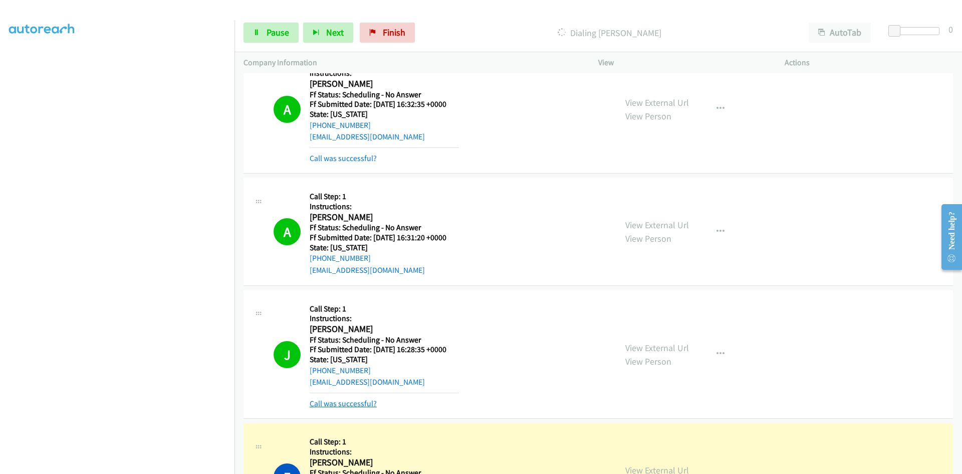
click at [322, 405] on link "Call was successful?" at bounding box center [343, 404] width 67 height 10
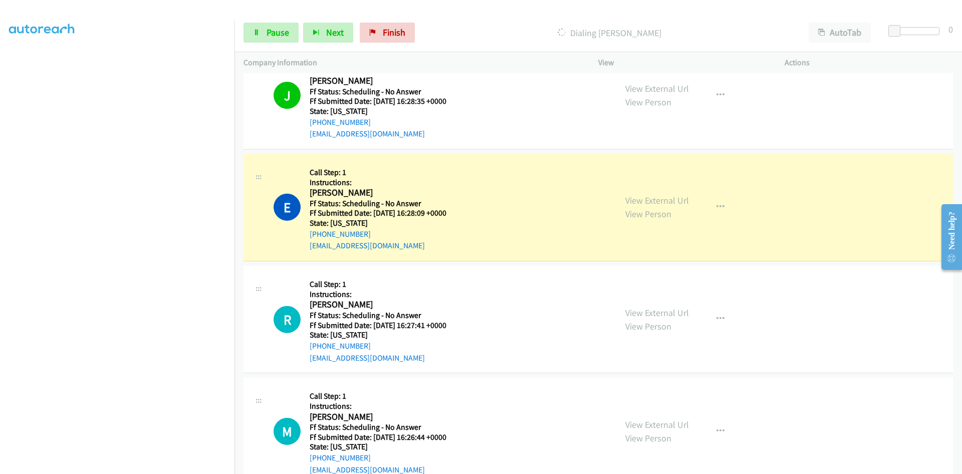
scroll to position [1003, 0]
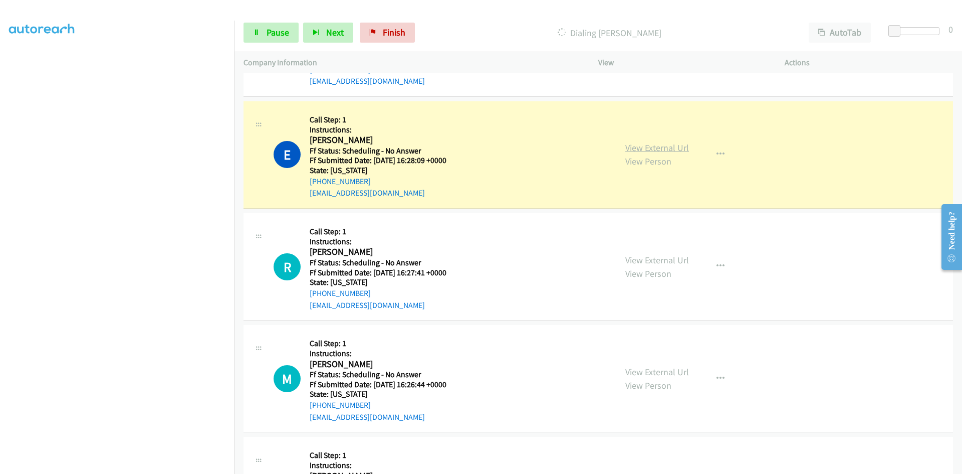
click at [658, 152] on link "View External Url" at bounding box center [658, 148] width 64 height 12
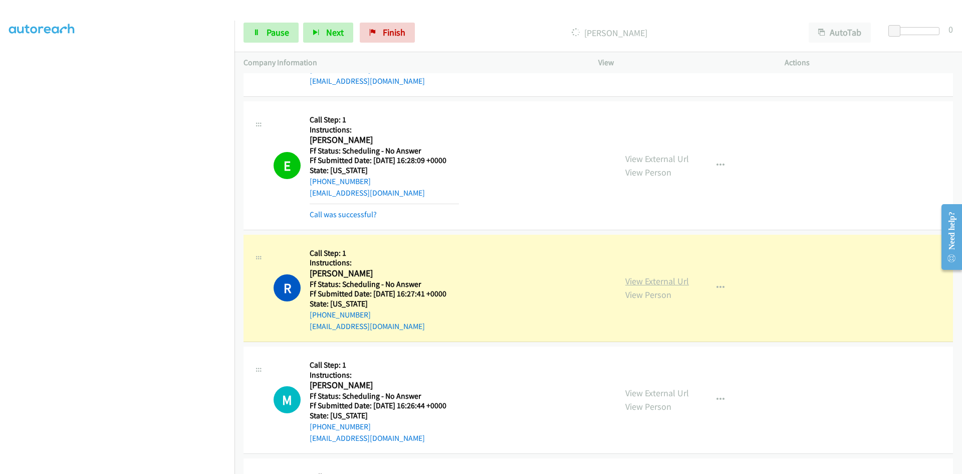
click at [680, 283] on link "View External Url" at bounding box center [658, 281] width 64 height 12
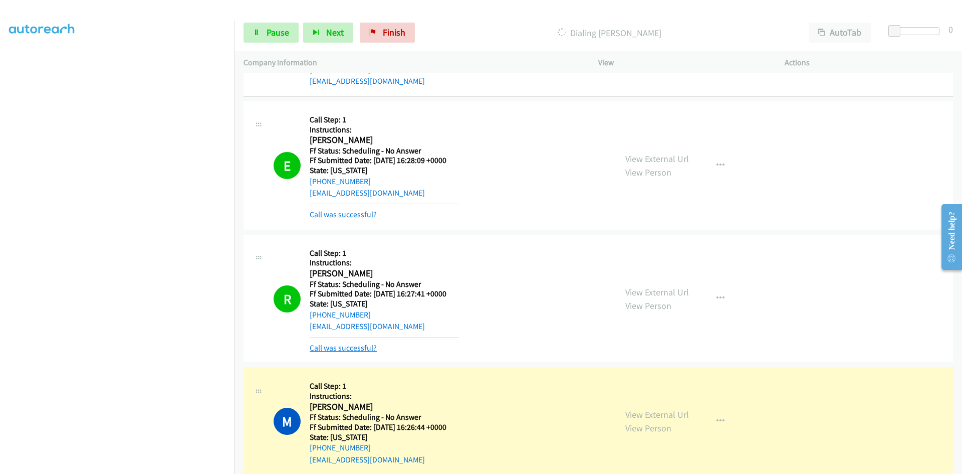
click at [370, 348] on link "Call was successful?" at bounding box center [343, 348] width 67 height 10
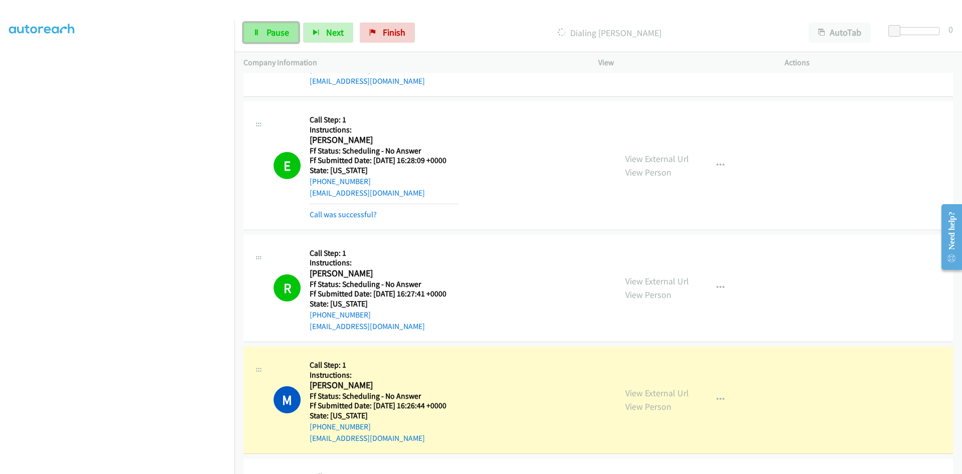
click at [278, 35] on span "Pause" at bounding box center [278, 33] width 23 height 12
click at [664, 395] on link "View External Url" at bounding box center [658, 393] width 64 height 12
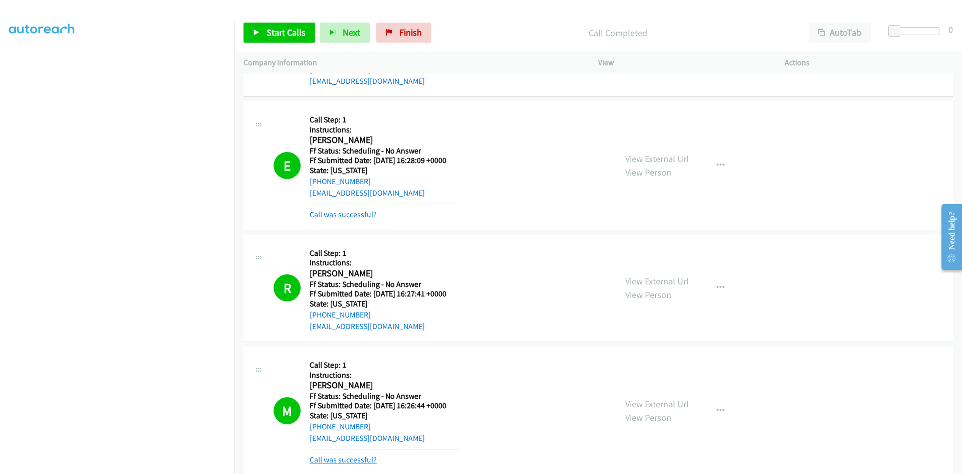
click at [370, 462] on link "Call was successful?" at bounding box center [343, 460] width 67 height 10
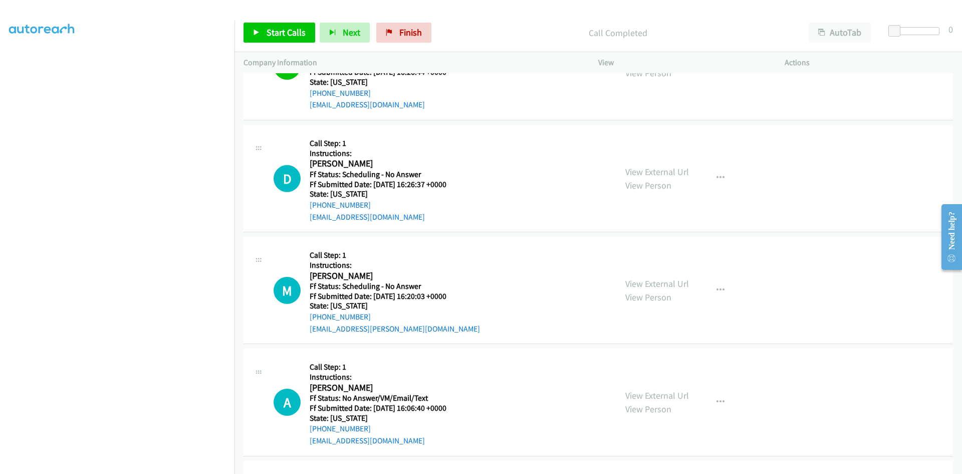
scroll to position [1353, 0]
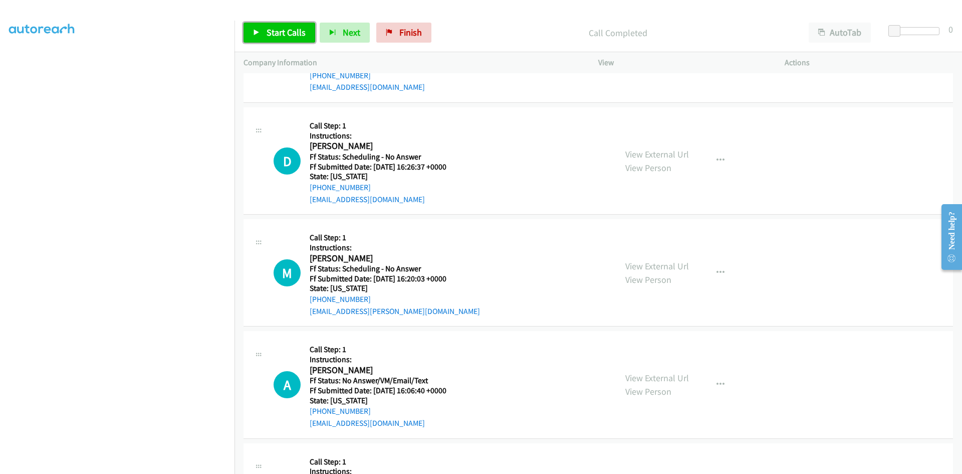
click at [264, 30] on link "Start Calls" at bounding box center [280, 33] width 72 height 20
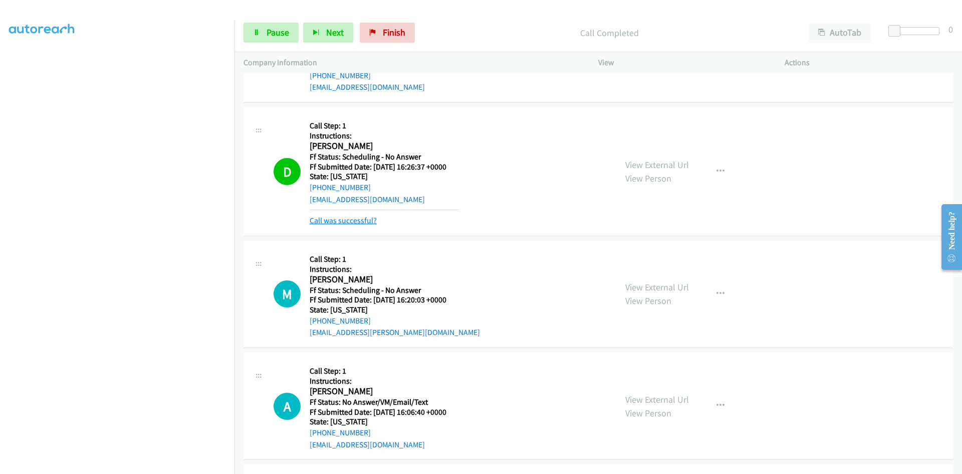
click at [362, 221] on link "Call was successful?" at bounding box center [343, 221] width 67 height 10
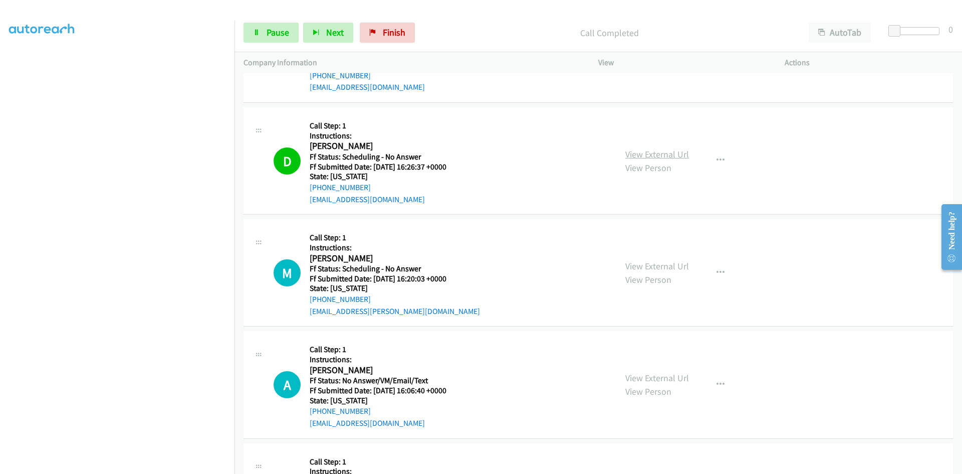
click at [659, 151] on link "View External Url" at bounding box center [658, 154] width 64 height 12
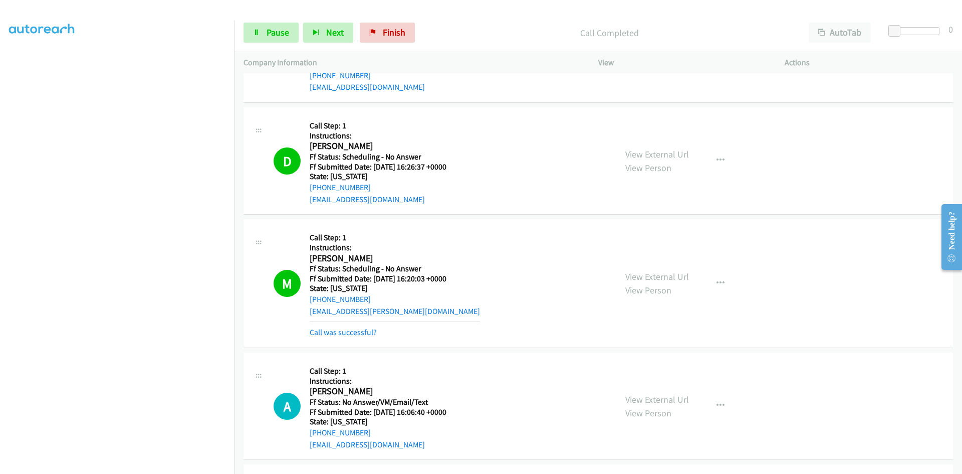
click at [344, 327] on div "Call was successful?" at bounding box center [395, 332] width 170 height 12
click at [346, 331] on link "Call was successful?" at bounding box center [343, 332] width 67 height 10
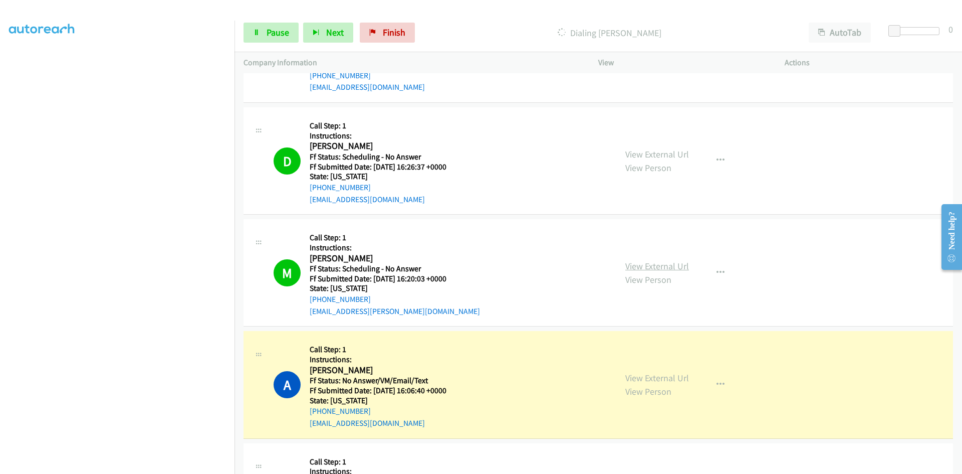
click at [664, 267] on link "View External Url" at bounding box center [658, 266] width 64 height 12
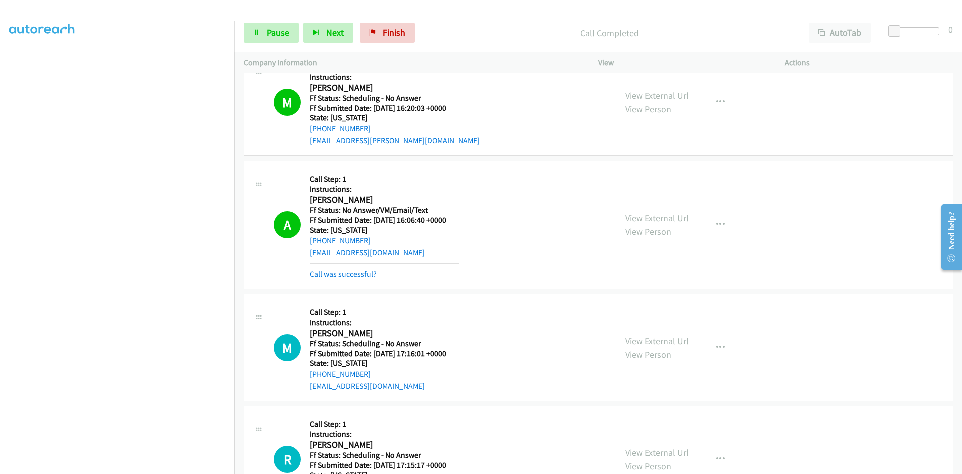
scroll to position [1554, 0]
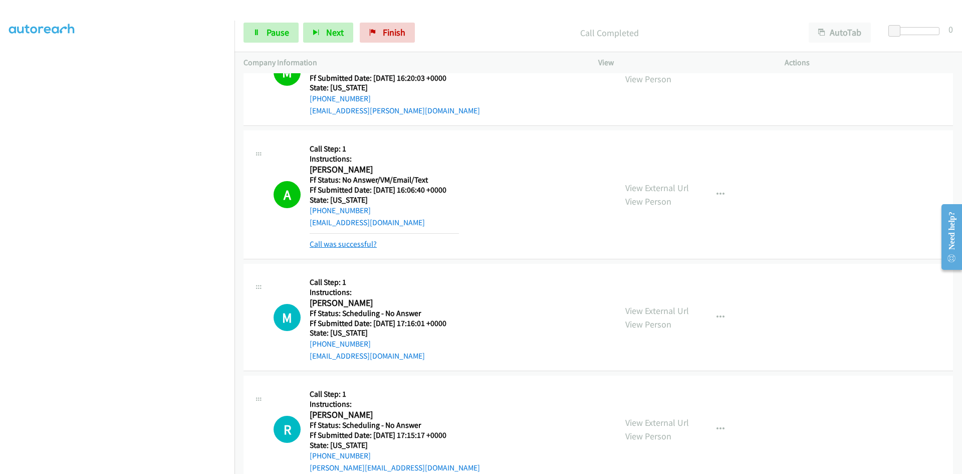
click at [368, 246] on link "Call was successful?" at bounding box center [343, 244] width 67 height 10
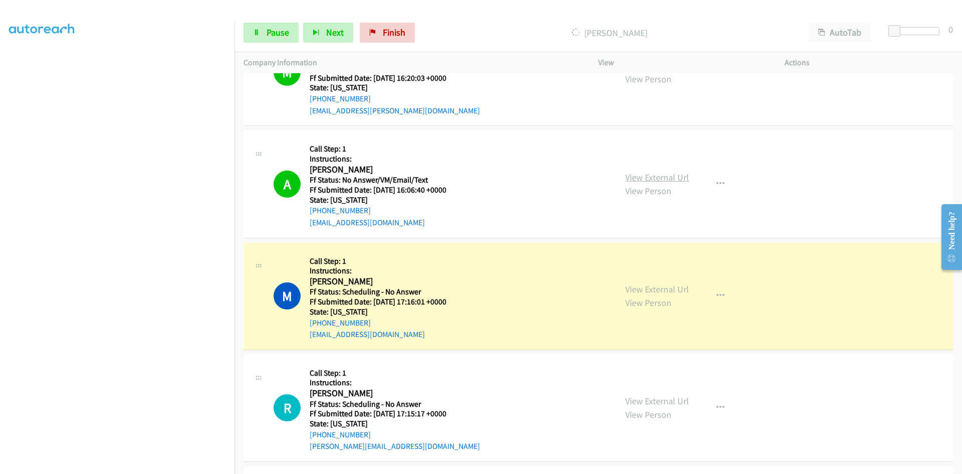
click at [679, 180] on link "View External Url" at bounding box center [658, 177] width 64 height 12
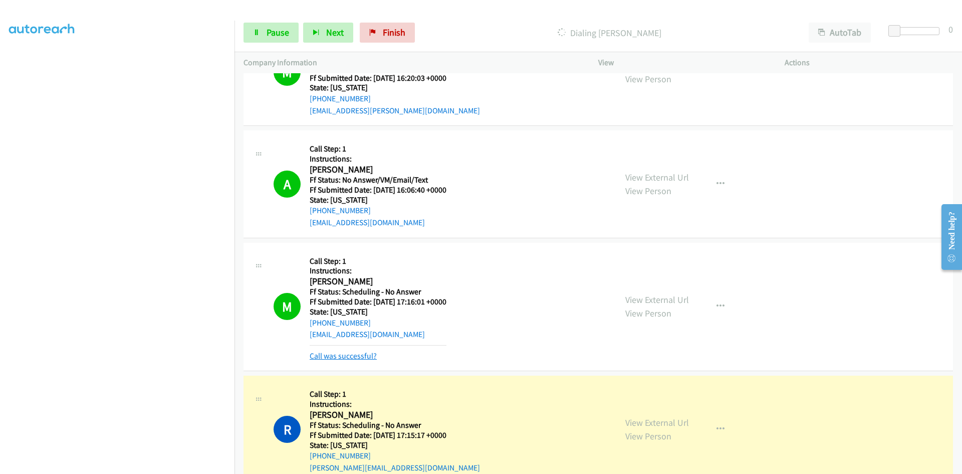
click at [352, 357] on link "Call was successful?" at bounding box center [343, 356] width 67 height 10
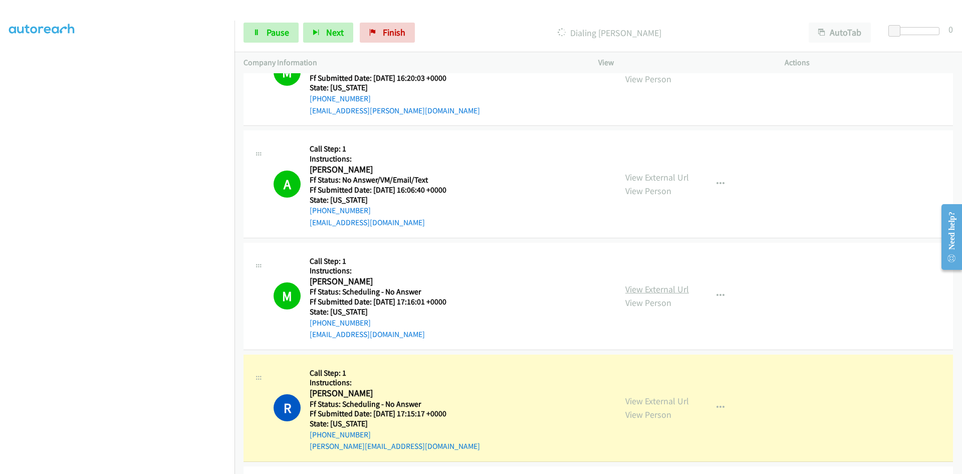
click at [658, 288] on link "View External Url" at bounding box center [658, 289] width 64 height 12
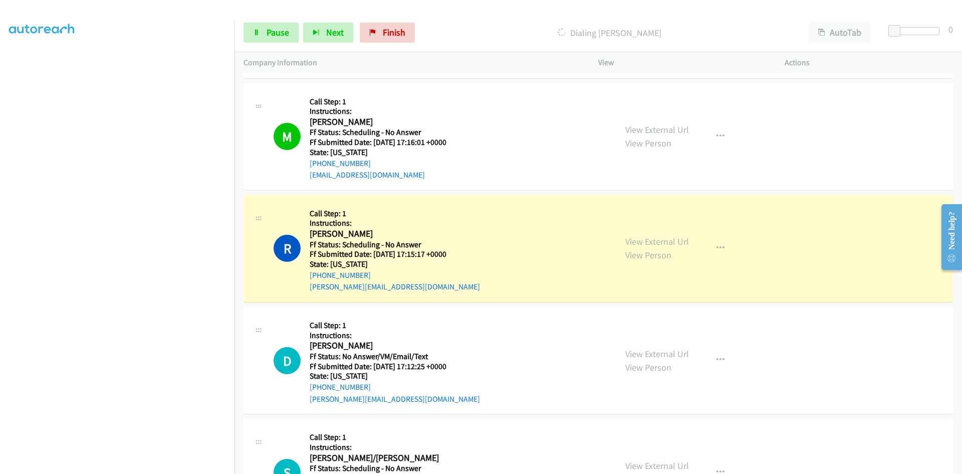
scroll to position [1754, 0]
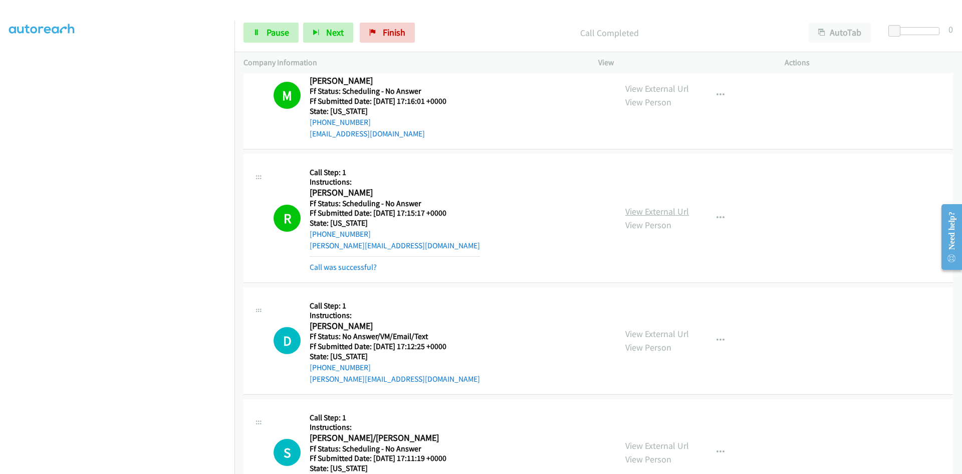
click at [672, 211] on link "View External Url" at bounding box center [658, 212] width 64 height 12
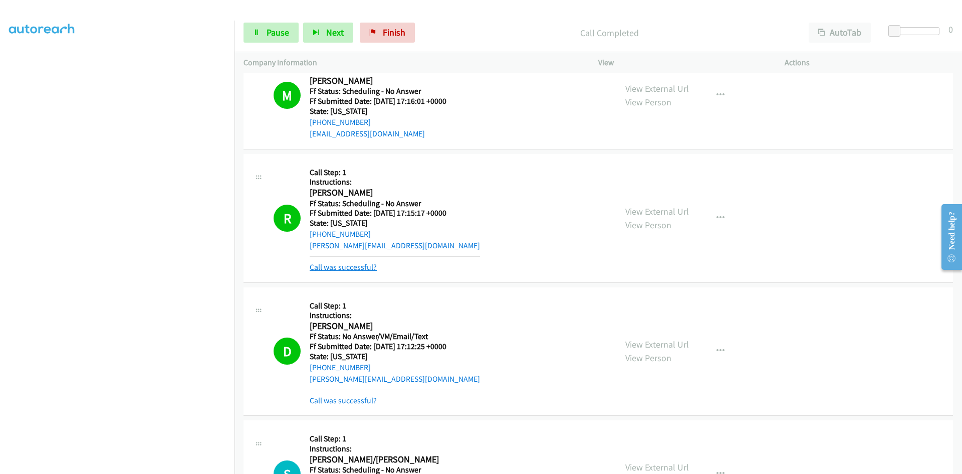
click at [362, 264] on link "Call was successful?" at bounding box center [343, 267] width 67 height 10
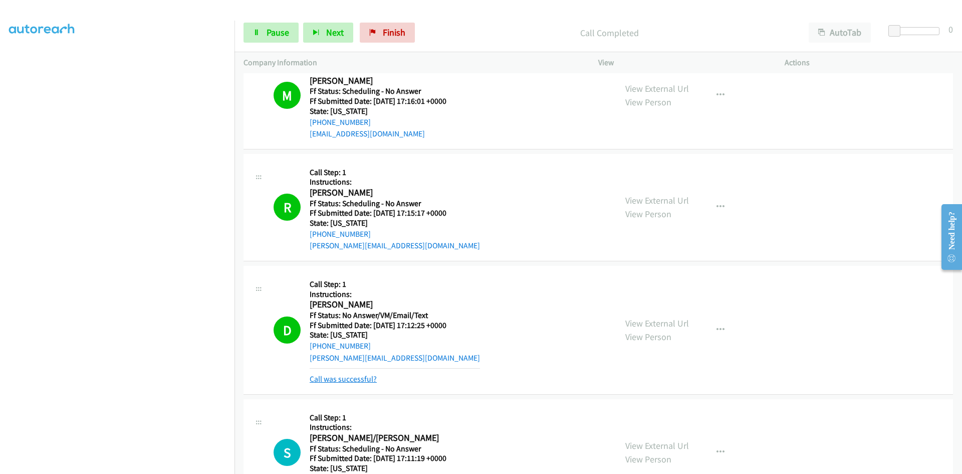
click at [335, 378] on link "Call was successful?" at bounding box center [343, 379] width 67 height 10
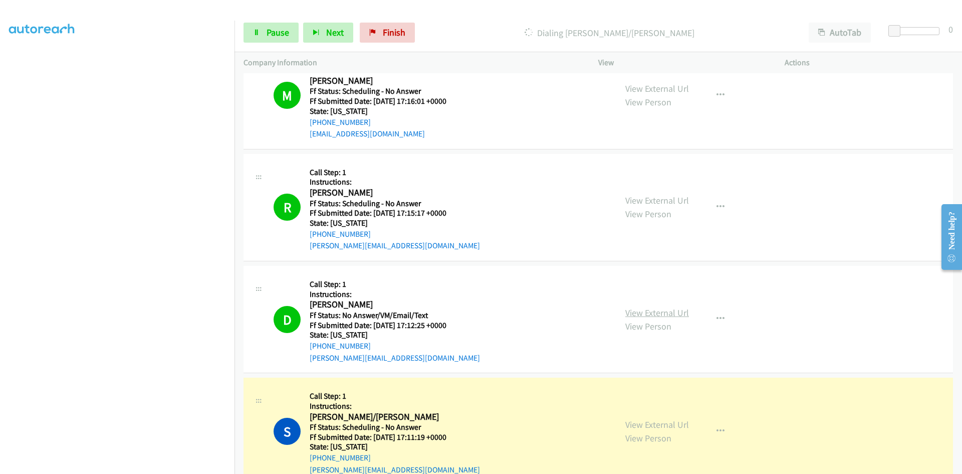
click at [639, 313] on link "View External Url" at bounding box center [658, 313] width 64 height 12
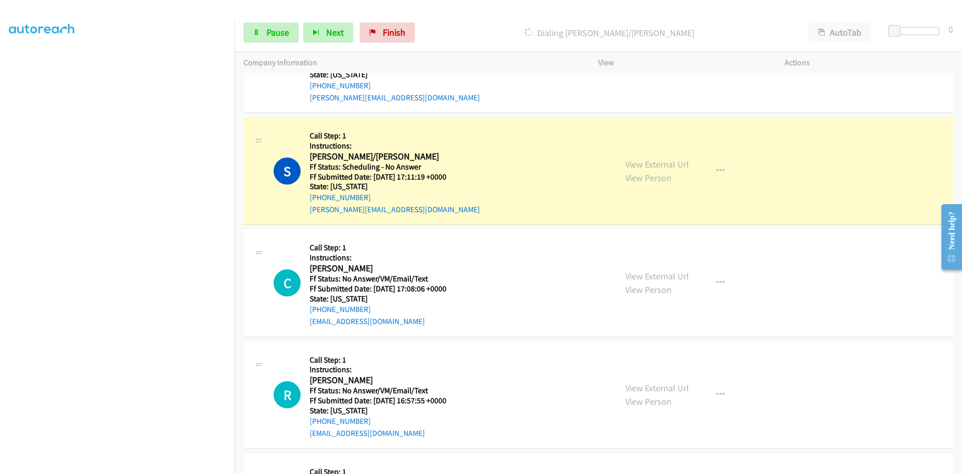
scroll to position [2055, 0]
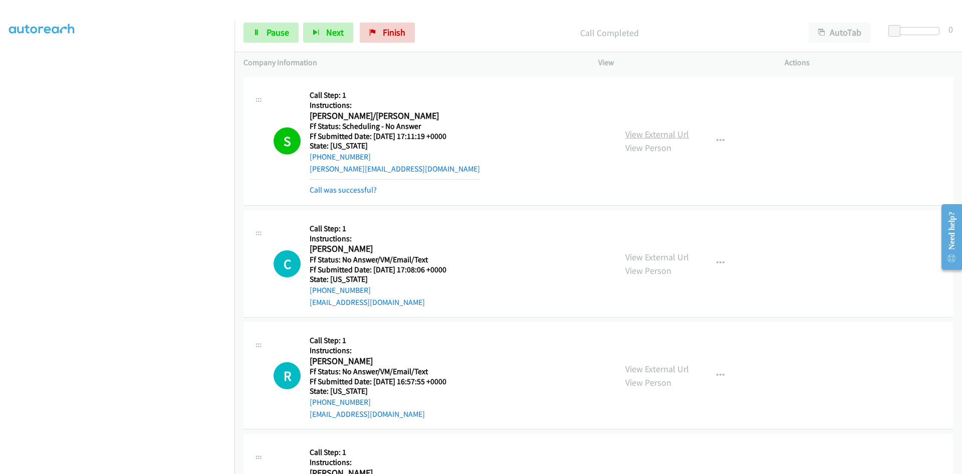
click at [634, 131] on link "View External Url" at bounding box center [658, 134] width 64 height 12
click at [369, 186] on link "Call was successful?" at bounding box center [343, 190] width 67 height 10
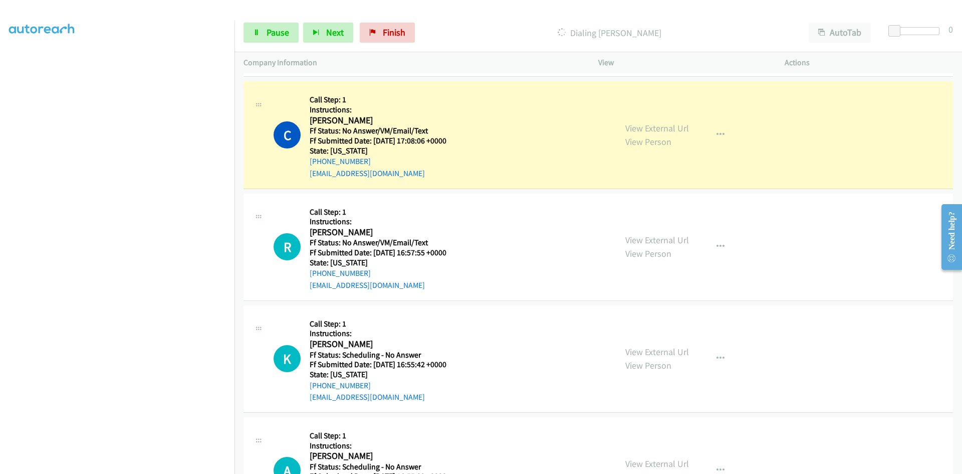
scroll to position [2206, 0]
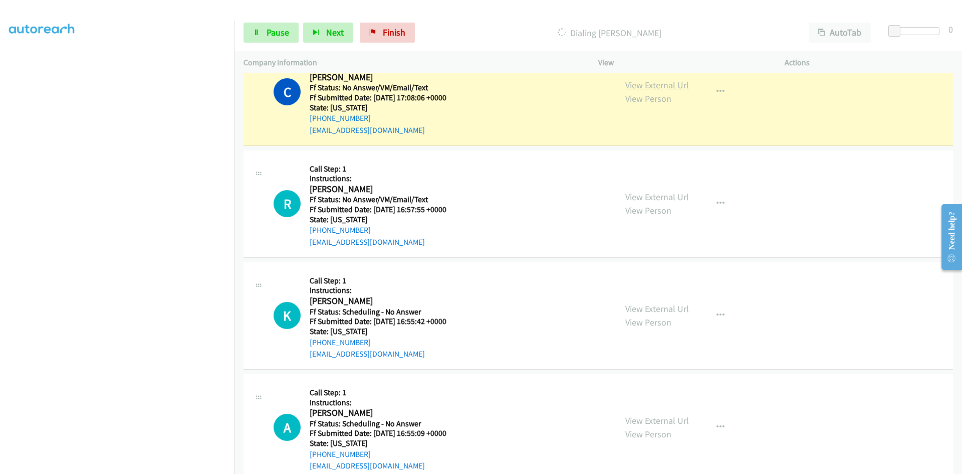
click at [676, 86] on link "View External Url" at bounding box center [658, 85] width 64 height 12
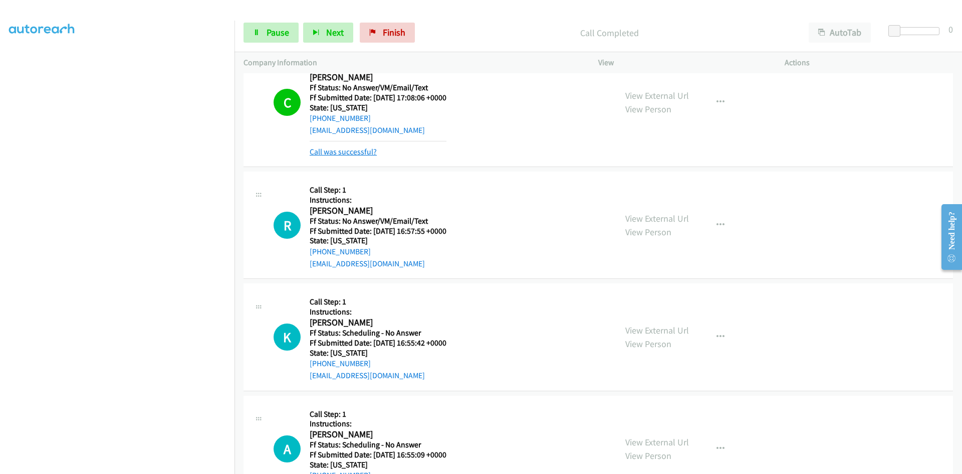
click at [368, 148] on link "Call was successful?" at bounding box center [343, 152] width 67 height 10
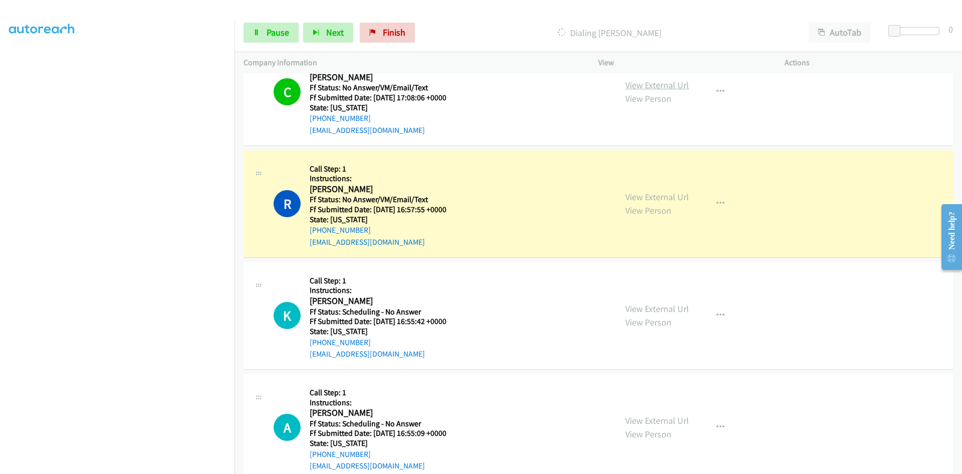
click at [681, 84] on link "View External Url" at bounding box center [658, 85] width 64 height 12
click at [633, 202] on link "View External Url" at bounding box center [658, 197] width 64 height 12
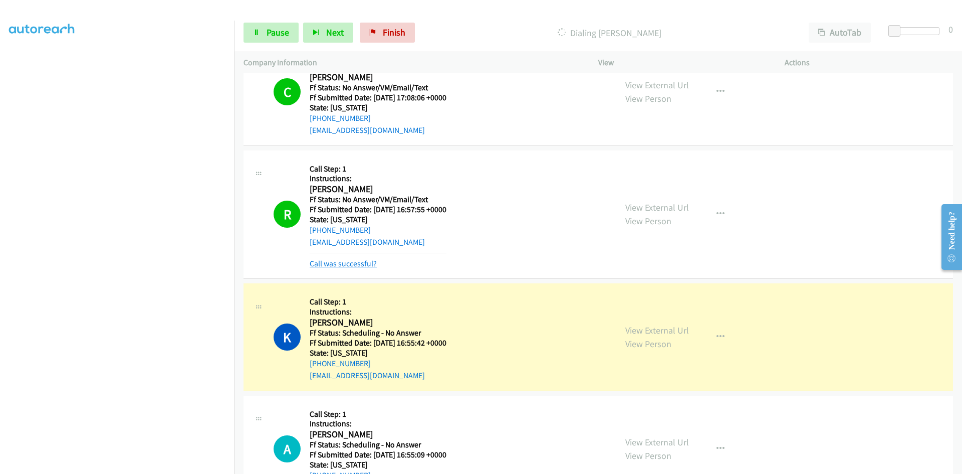
click at [354, 263] on link "Call was successful?" at bounding box center [343, 264] width 67 height 10
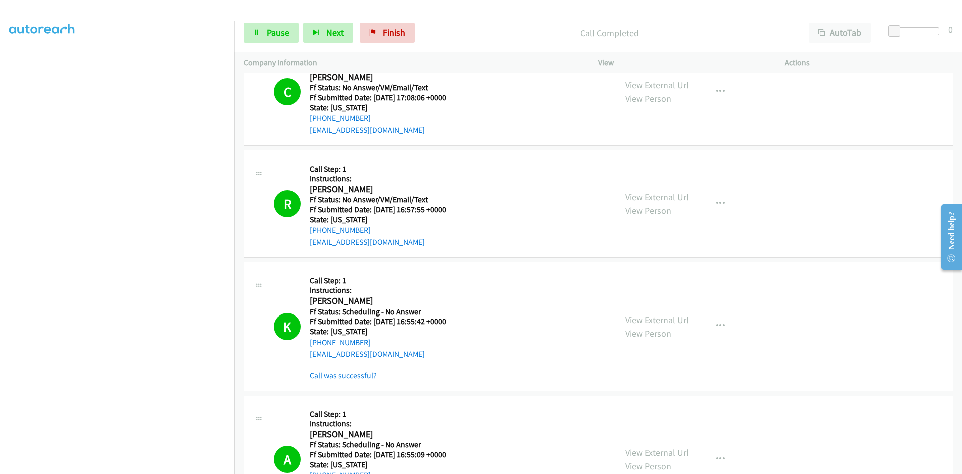
click at [347, 373] on link "Call was successful?" at bounding box center [343, 375] width 67 height 10
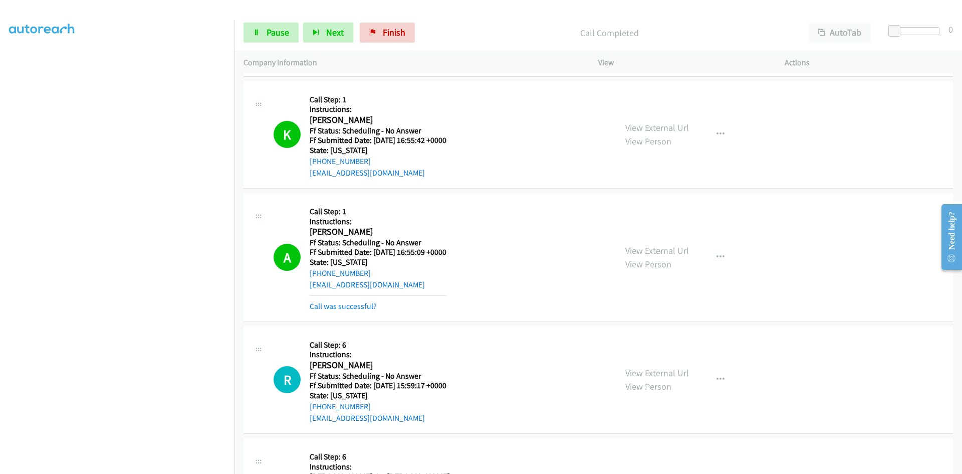
scroll to position [2406, 0]
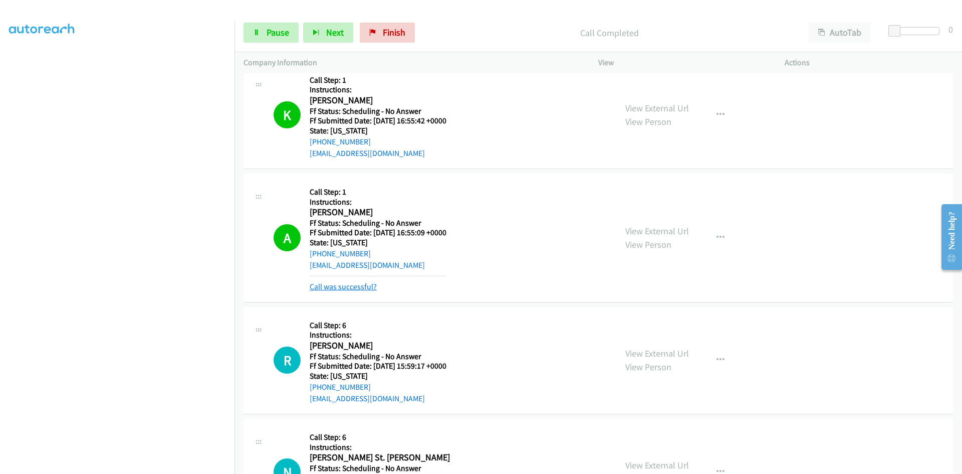
click at [358, 286] on link "Call was successful?" at bounding box center [343, 287] width 67 height 10
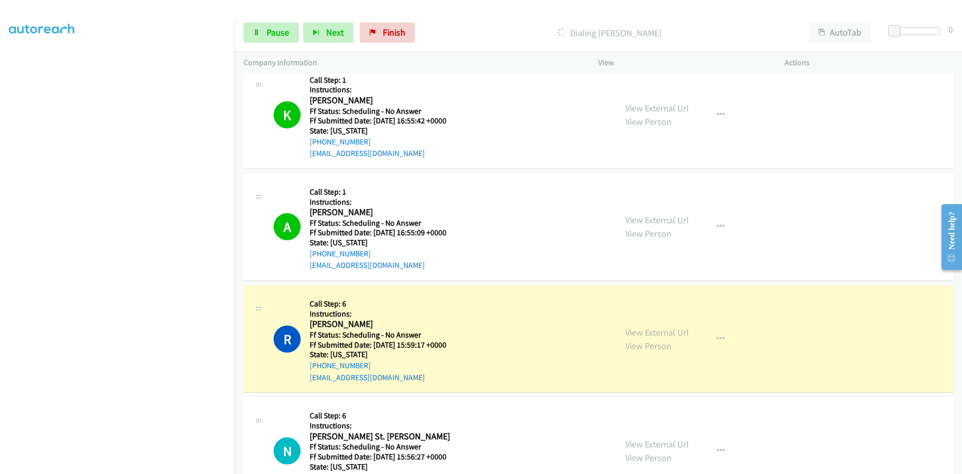
scroll to position [2356, 0]
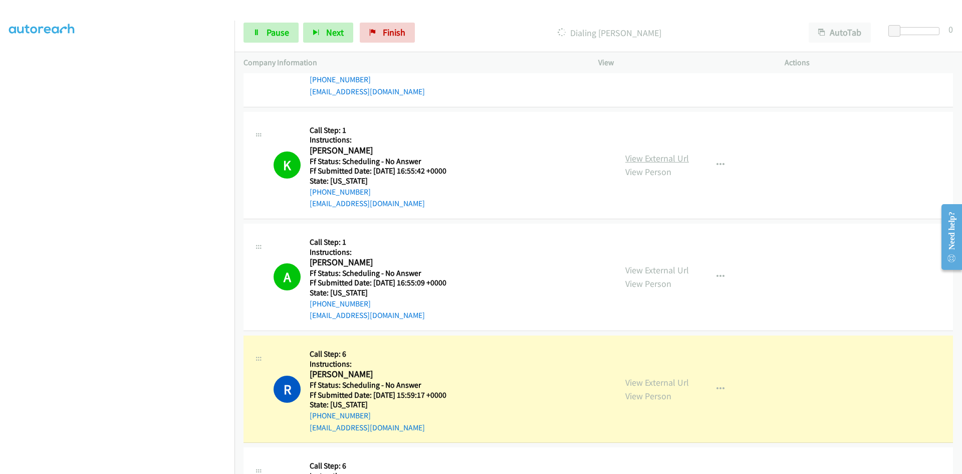
click at [660, 158] on link "View External Url" at bounding box center [658, 158] width 64 height 12
click at [661, 268] on link "View External Url" at bounding box center [658, 270] width 64 height 12
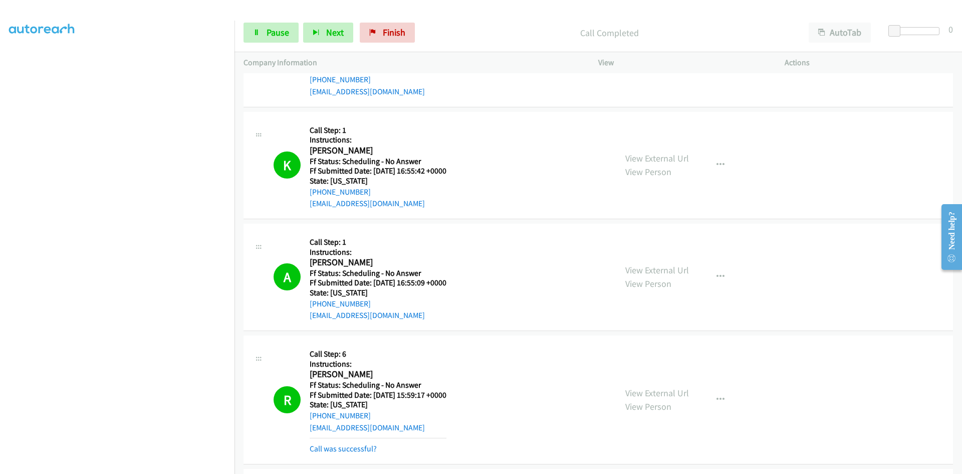
click at [680, 382] on div "View External Url View Person View External Url Email Schedule/Manage Callback …" at bounding box center [714, 399] width 195 height 110
click at [677, 391] on link "View External Url" at bounding box center [658, 393] width 64 height 12
click at [355, 451] on link "Call was successful?" at bounding box center [343, 449] width 67 height 10
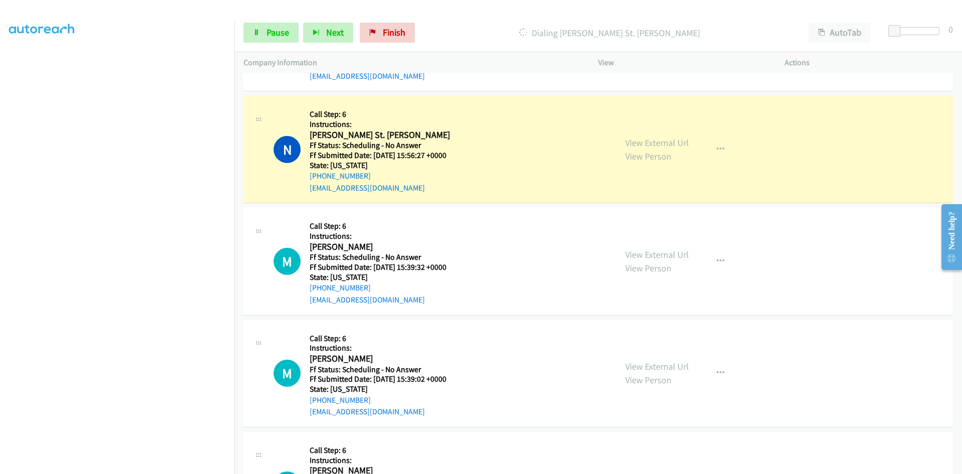
scroll to position [2707, 0]
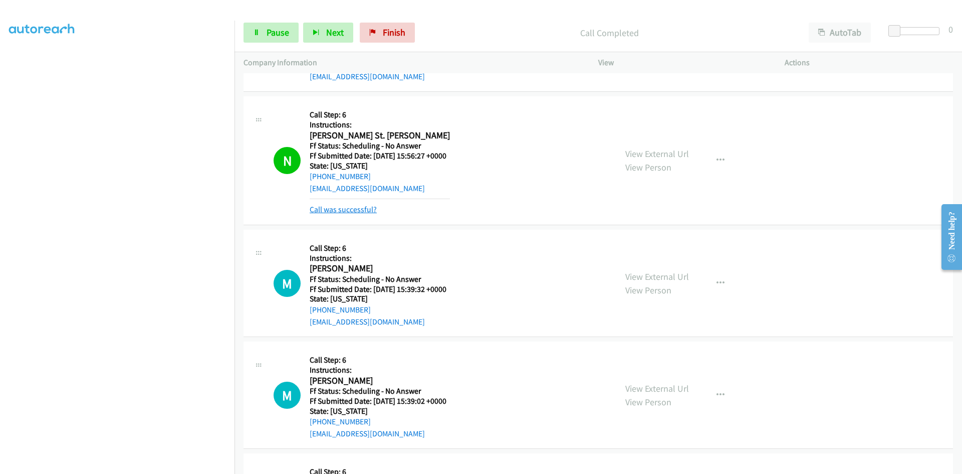
click at [372, 208] on link "Call was successful?" at bounding box center [343, 210] width 67 height 10
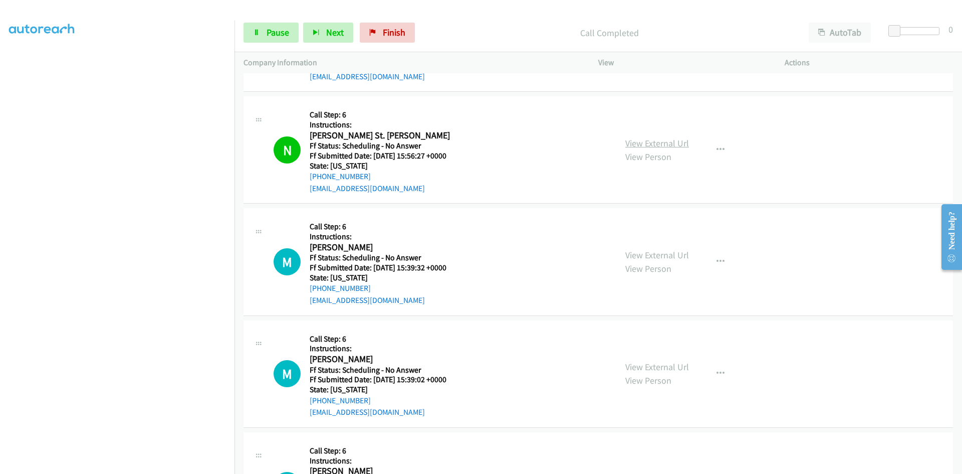
click at [678, 143] on link "View External Url" at bounding box center [658, 143] width 64 height 12
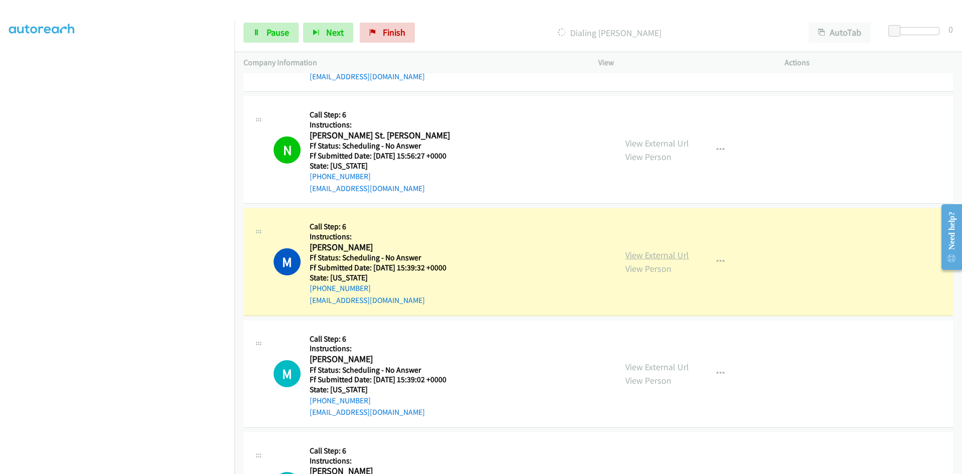
click at [659, 257] on link "View External Url" at bounding box center [658, 255] width 64 height 12
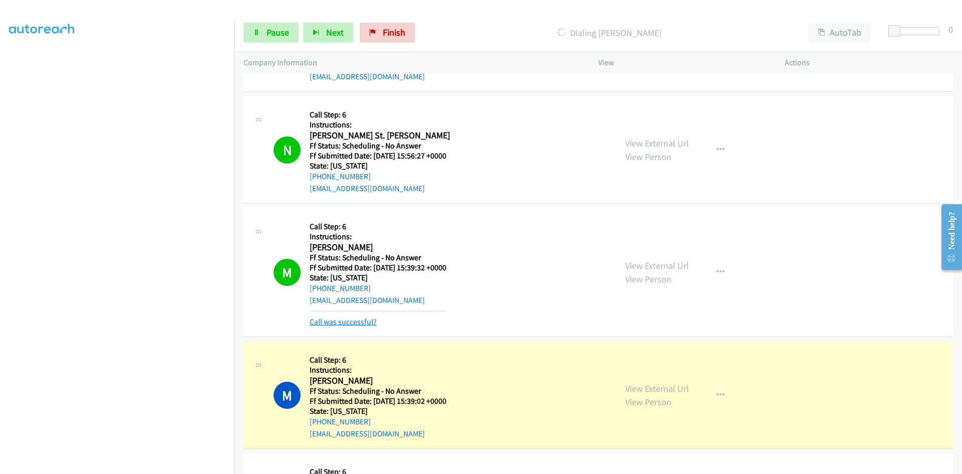
click at [357, 318] on link "Call was successful?" at bounding box center [343, 322] width 67 height 10
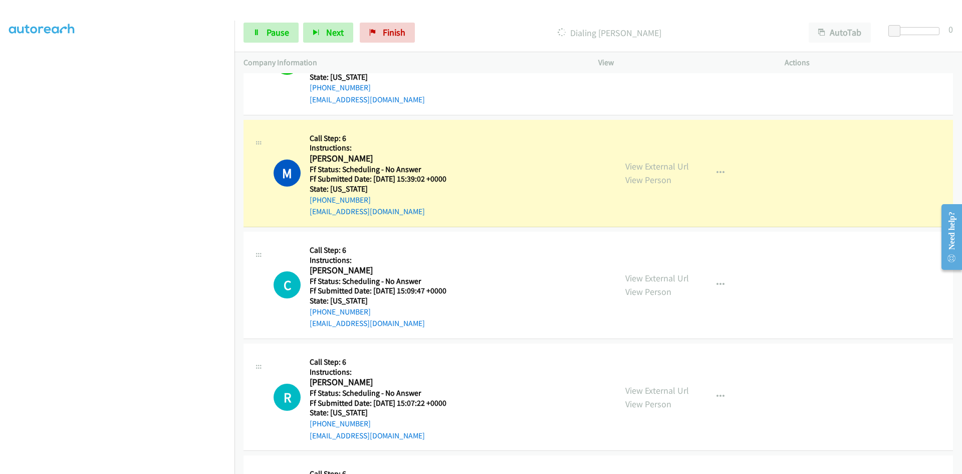
scroll to position [2957, 0]
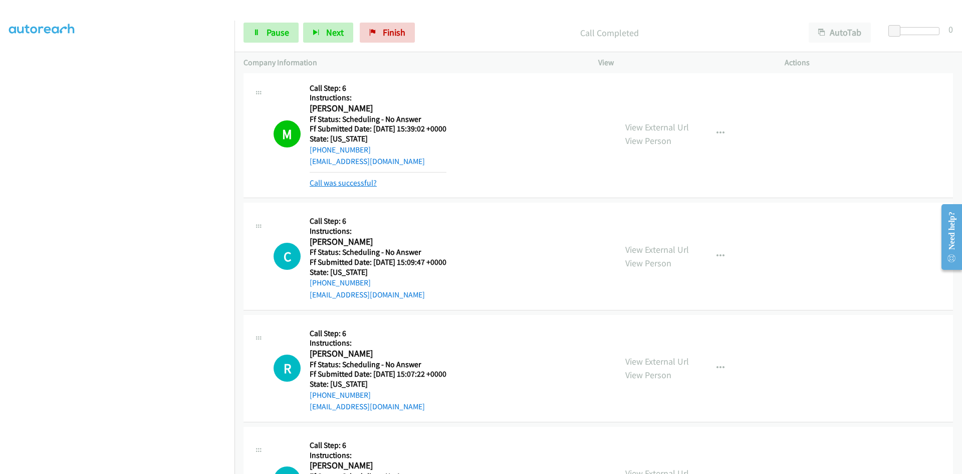
click at [315, 184] on link "Call was successful?" at bounding box center [343, 183] width 67 height 10
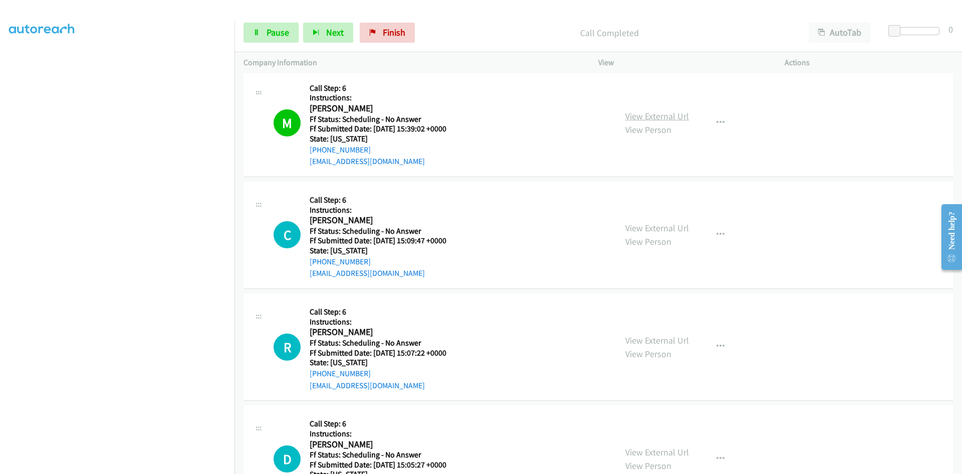
click at [666, 118] on link "View External Url" at bounding box center [658, 116] width 64 height 12
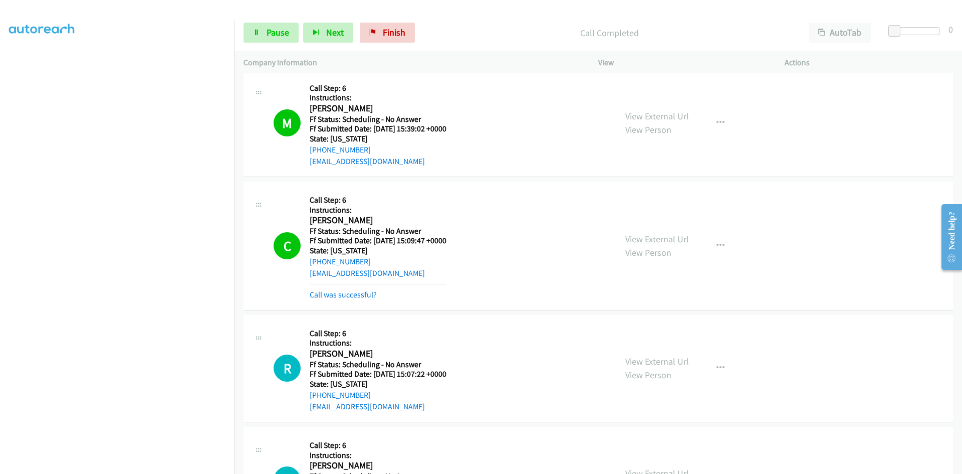
click at [647, 239] on link "View External Url" at bounding box center [658, 239] width 64 height 12
click at [363, 294] on link "Call was successful?" at bounding box center [343, 295] width 67 height 10
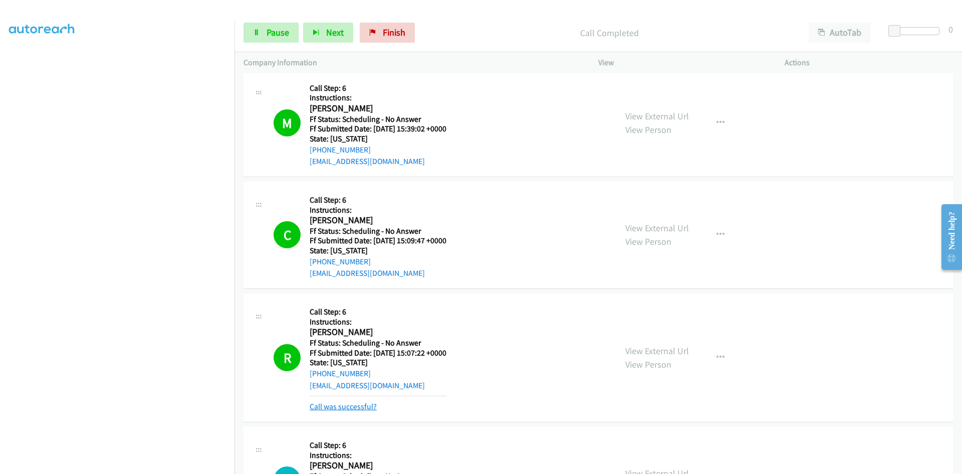
click at [364, 405] on link "Call was successful?" at bounding box center [343, 407] width 67 height 10
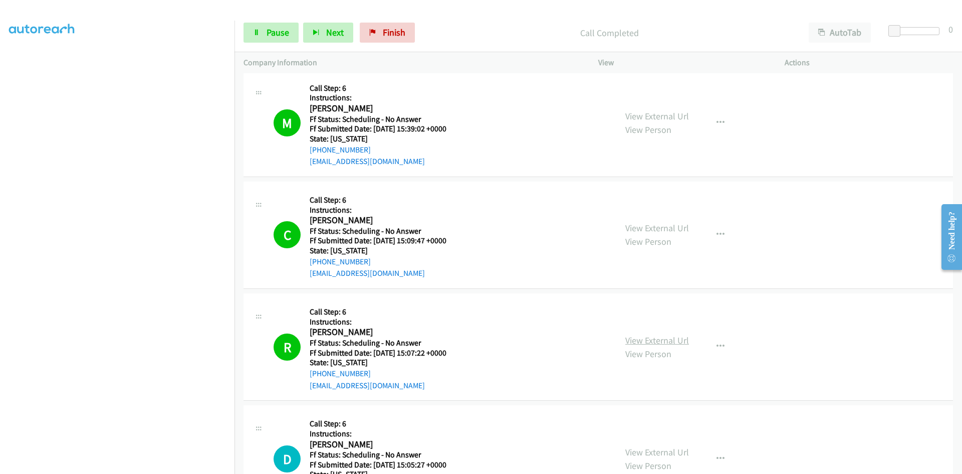
click at [680, 343] on link "View External Url" at bounding box center [658, 340] width 64 height 12
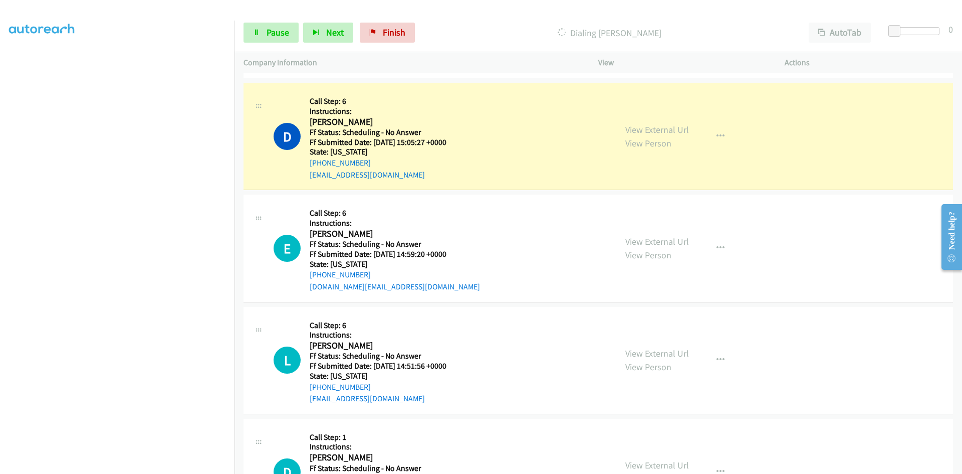
scroll to position [3308, 0]
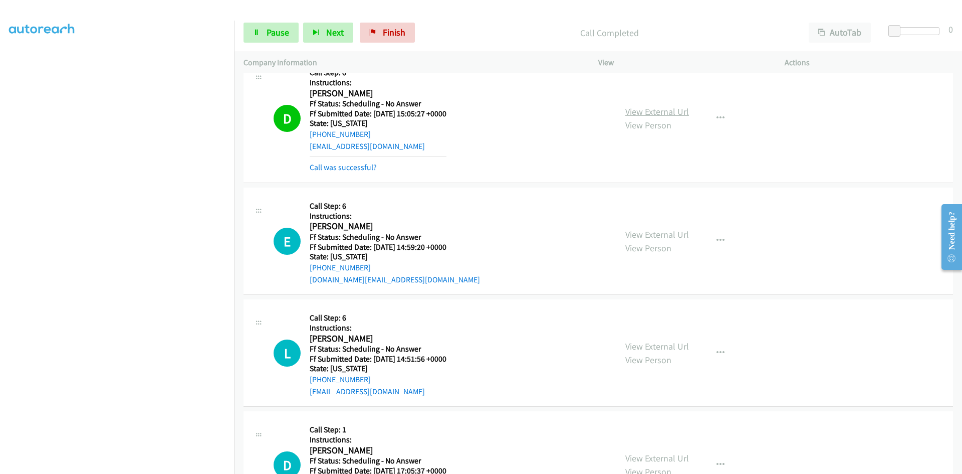
click at [655, 110] on link "View External Url" at bounding box center [658, 112] width 64 height 12
click at [360, 164] on link "Call was successful?" at bounding box center [343, 167] width 67 height 10
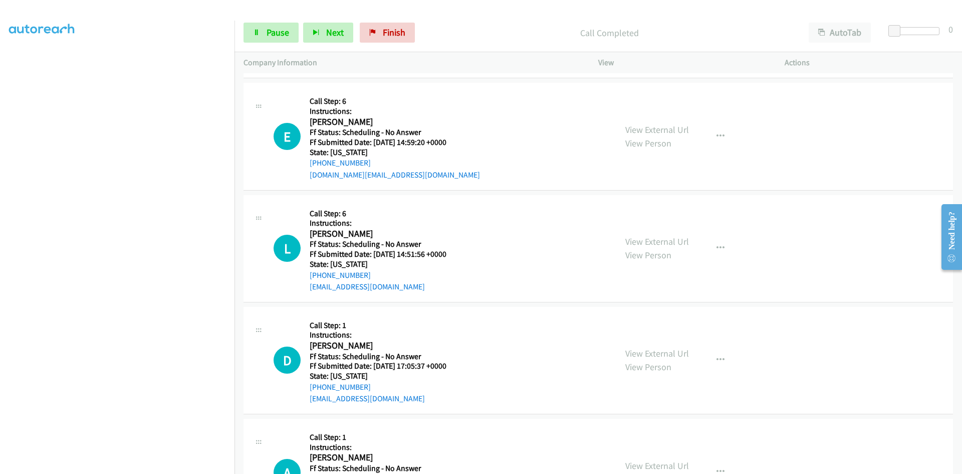
scroll to position [3409, 0]
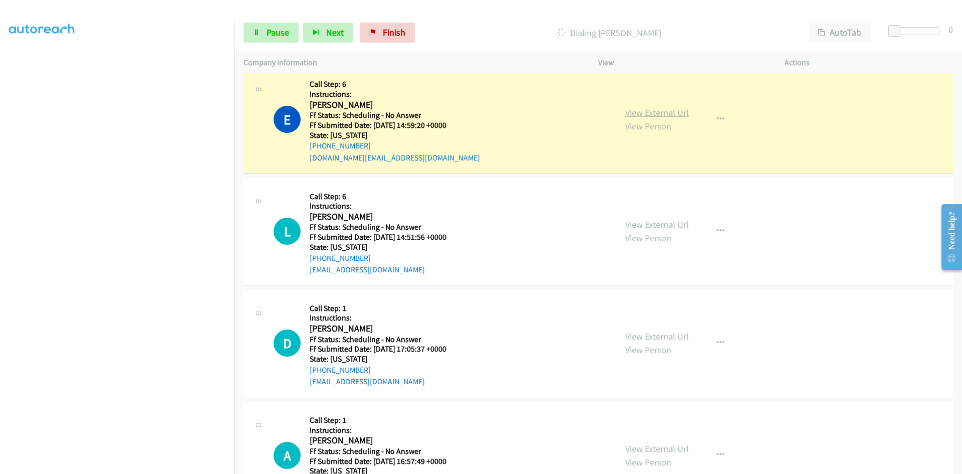
click at [683, 115] on link "View External Url" at bounding box center [658, 113] width 64 height 12
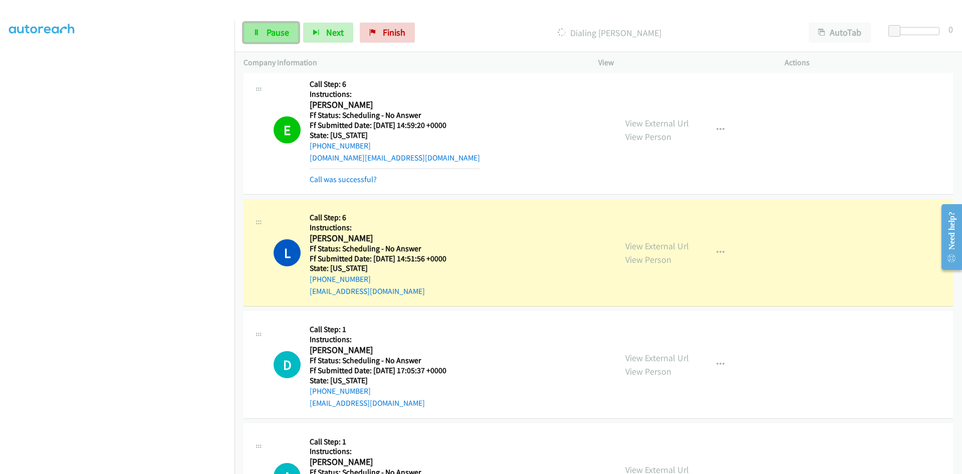
click at [278, 32] on span "Pause" at bounding box center [278, 33] width 23 height 12
click at [680, 249] on link "View External Url" at bounding box center [658, 246] width 64 height 12
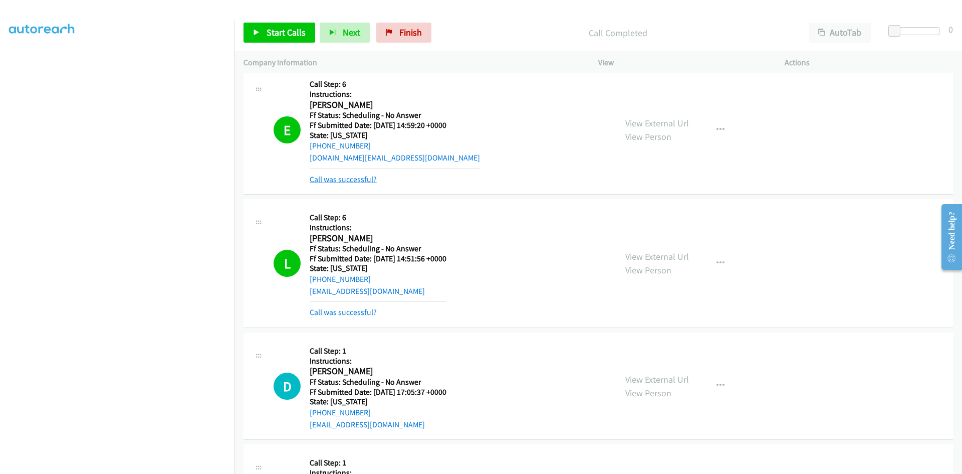
click at [360, 178] on link "Call was successful?" at bounding box center [343, 179] width 67 height 10
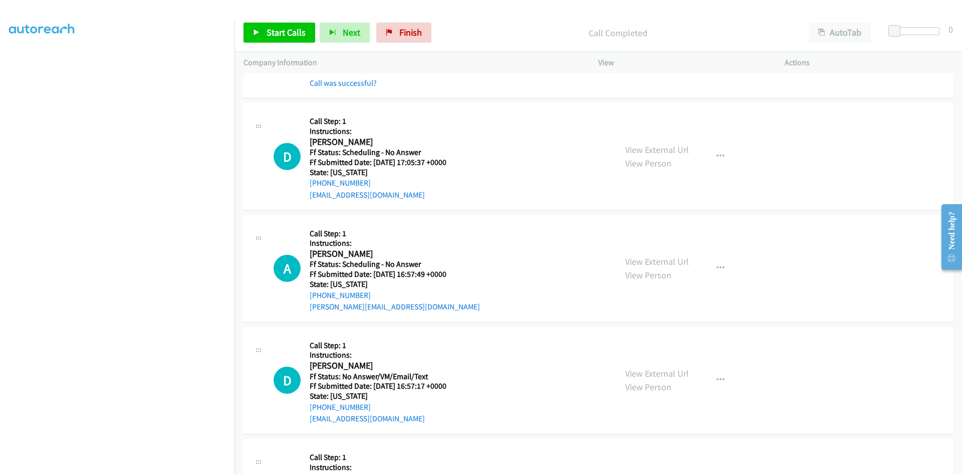
scroll to position [3659, 0]
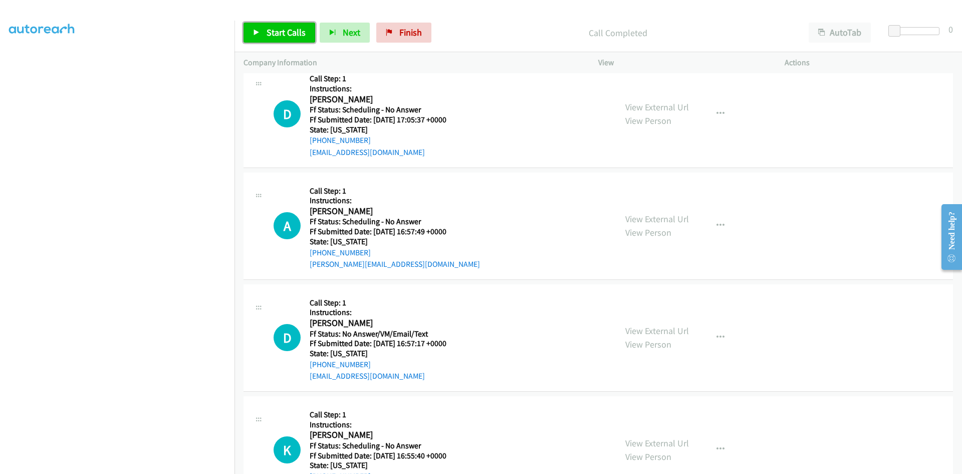
click at [288, 36] on span "Start Calls" at bounding box center [286, 33] width 39 height 12
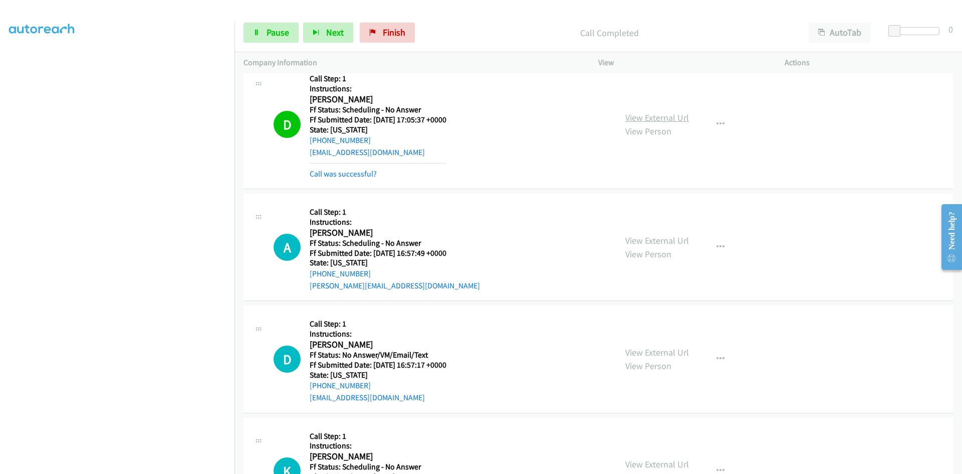
click at [673, 115] on link "View External Url" at bounding box center [658, 118] width 64 height 12
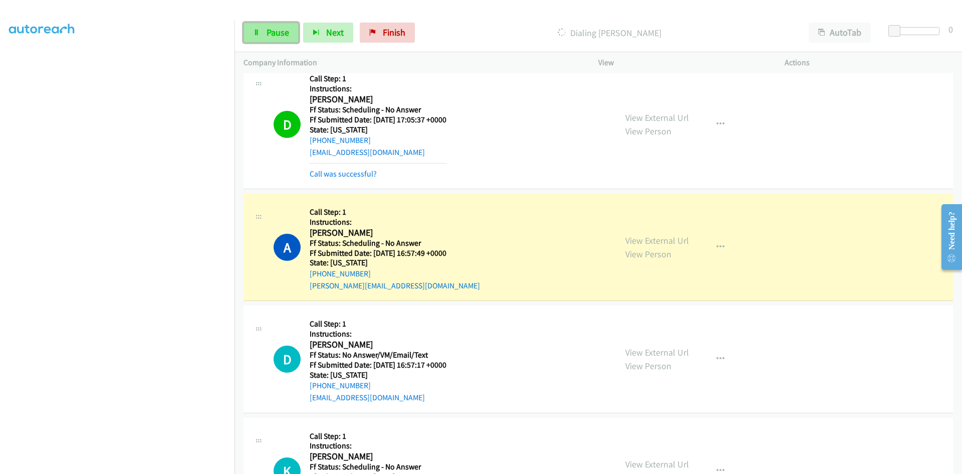
click at [265, 27] on link "Pause" at bounding box center [271, 33] width 55 height 20
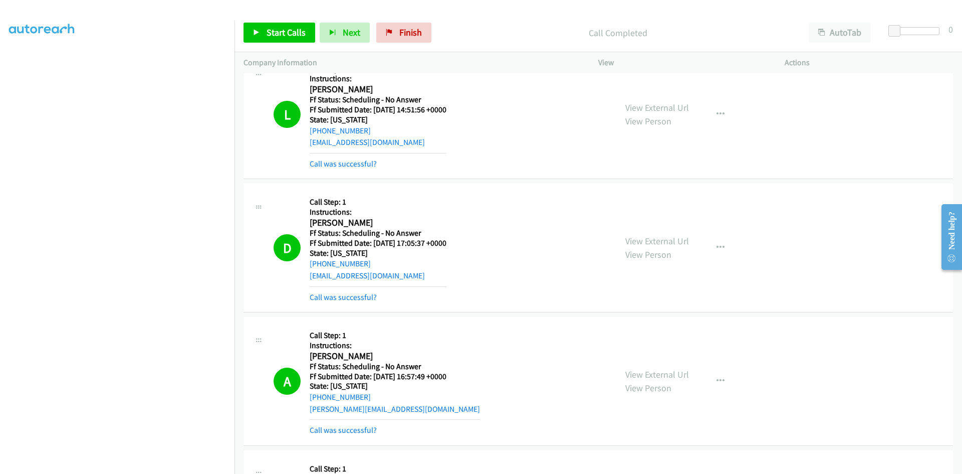
scroll to position [3559, 0]
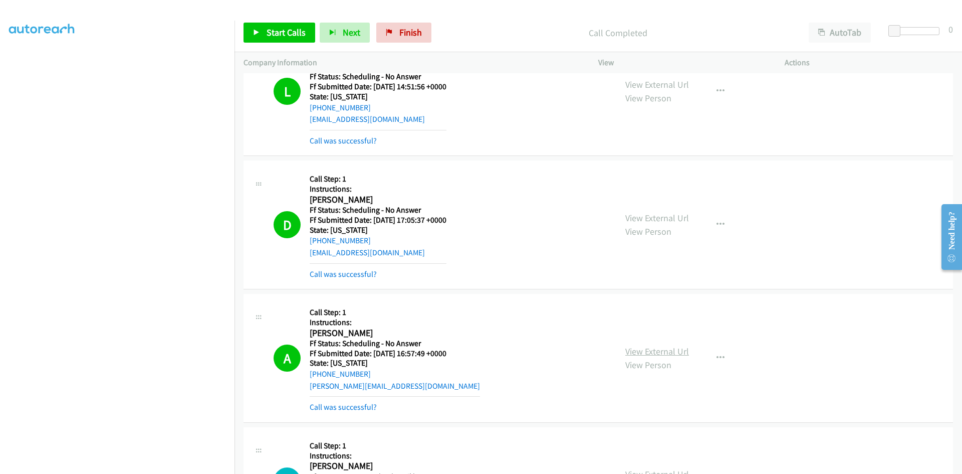
click at [666, 351] on link "View External Url" at bounding box center [658, 351] width 64 height 12
